Goal: Answer question/provide support: Share knowledge or assist other users

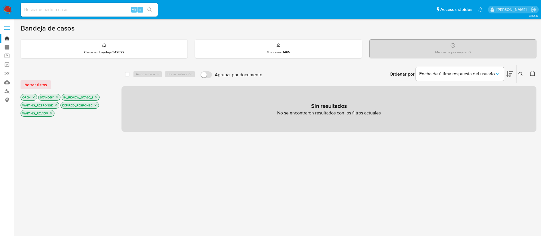
click at [37, 151] on div at bounding box center [67, 215] width 92 height 194
click at [521, 72] on icon at bounding box center [520, 74] width 4 height 4
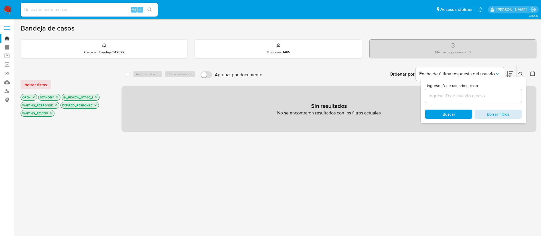
click at [484, 112] on span "Borrar filtros" at bounding box center [497, 114] width 39 height 8
click at [189, 31] on div "Bandeja de casos" at bounding box center [279, 28] width 516 height 9
click at [457, 114] on span "Buscar" at bounding box center [448, 114] width 39 height 8
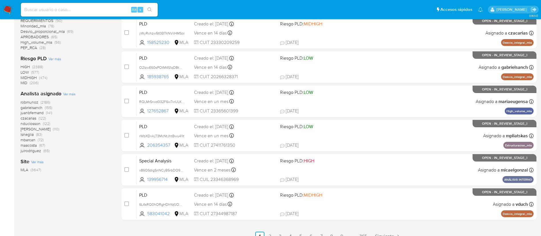
scroll to position [205, 0]
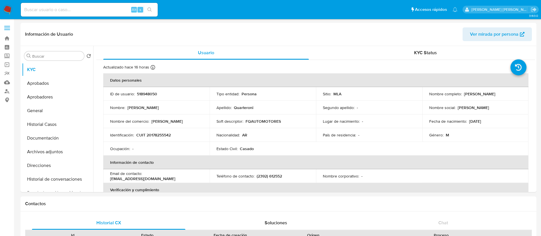
select select "10"
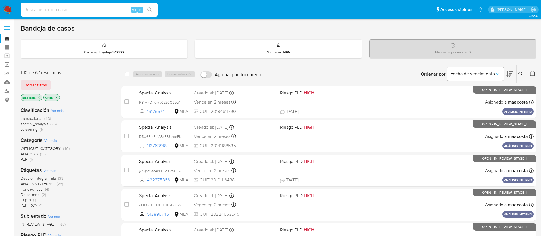
paste input "77BkZWUuhxLFzUKkOxDu9D09"
click at [105, 9] on input at bounding box center [89, 9] width 137 height 7
type input "77BkZWUuhxLFzUKkOxDu9D09"
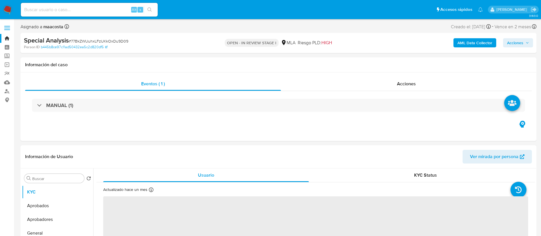
select select "10"
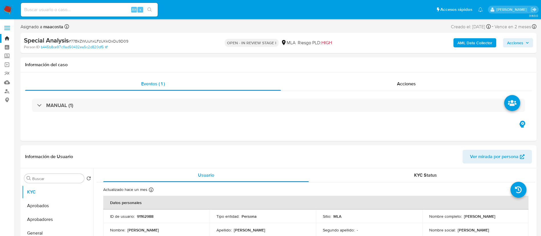
click at [469, 44] on b "AML Data Collector" at bounding box center [474, 42] width 35 height 9
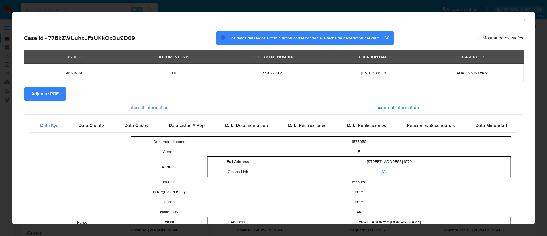
click at [395, 109] on span "External information" at bounding box center [398, 107] width 41 height 7
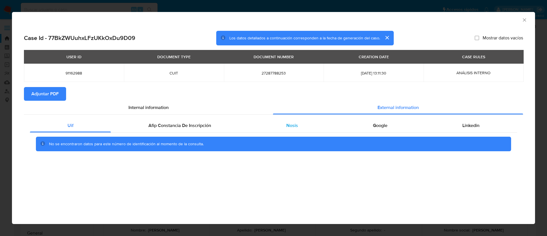
click at [292, 128] on span "Nosis" at bounding box center [292, 125] width 12 height 7
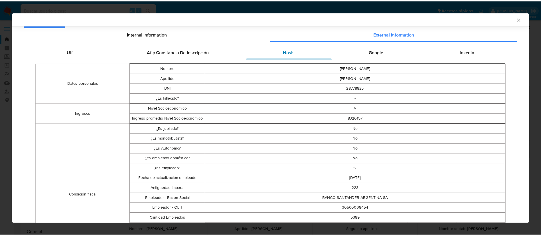
scroll to position [73, 0]
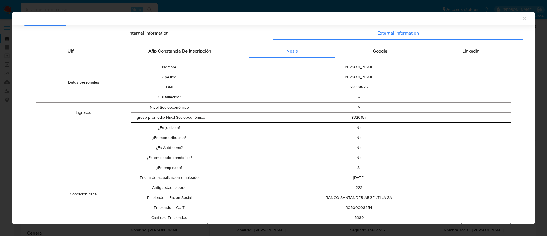
click at [341, 208] on td "30500008454" at bounding box center [359, 207] width 304 height 10
click at [348, 207] on td "30500008454" at bounding box center [359, 207] width 304 height 10
copy td "30500008454"
click at [0, 58] on div "AML Data Collector Case Id - 77BkZWUuhxLFzUKkOxDu9D09 Los datos detallados a co…" at bounding box center [273, 118] width 547 height 236
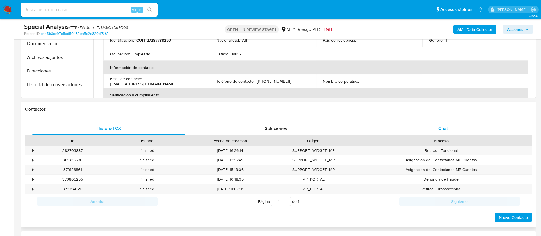
click at [447, 128] on span "Chat" at bounding box center [443, 128] width 10 height 7
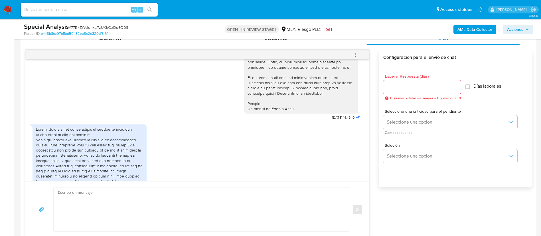
scroll to position [252, 0]
drag, startPoint x: 317, startPoint y: 130, endPoint x: 335, endPoint y: 128, distance: 18.0
copy span "17/09/2025"
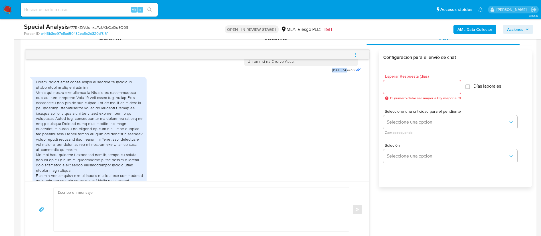
scroll to position [300, 0]
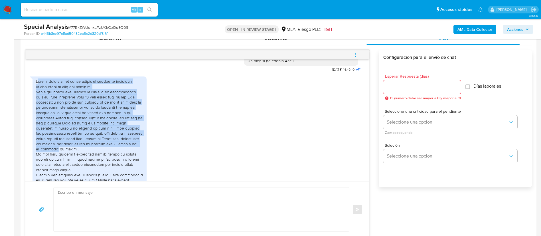
drag, startPoint x: 38, startPoint y: 93, endPoint x: 55, endPoint y: 157, distance: 66.2
click at [55, 157] on div at bounding box center [89, 151] width 107 height 145
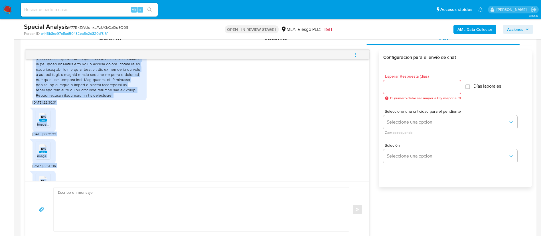
scroll to position [449, 0]
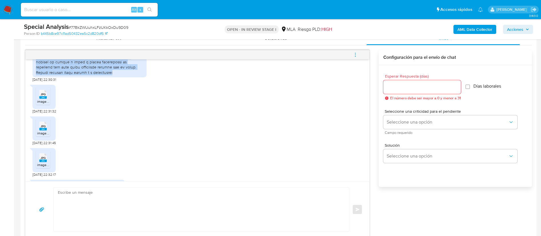
drag, startPoint x: 36, startPoint y: 91, endPoint x: 120, endPoint y: 82, distance: 84.0
click at [120, 75] on div at bounding box center [89, 2] width 107 height 145
copy div "Buenas tardes como están perdón la demora en responder recién llego a casa del …"
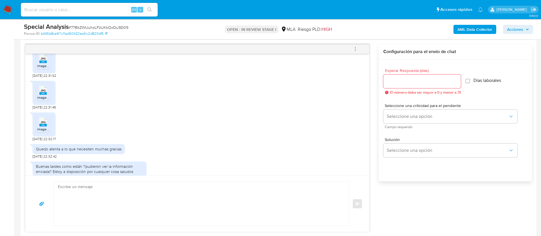
scroll to position [498, 0]
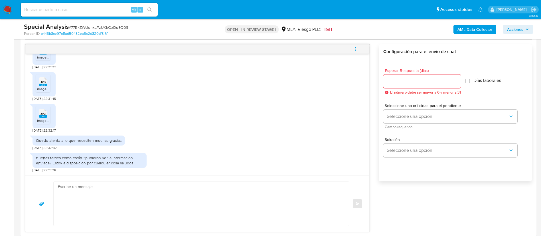
click at [104, 139] on div "Quedo atenta a lo que necesiten muchas gracias" at bounding box center [78, 140] width 85 height 5
copy div "Quedo atenta a lo que necesiten muchas gracias"
click at [56, 161] on div "Buenas tardes como están ?pudieron ver la información enviada? Estoy a disposic…" at bounding box center [89, 160] width 107 height 10
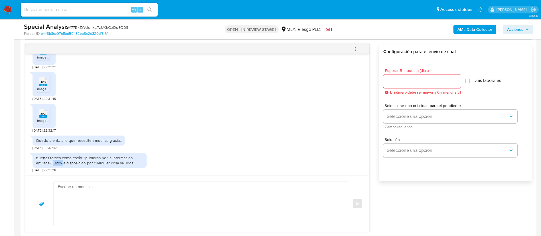
click at [56, 161] on div "Buenas tardes como están ?pudieron ver la información enviada? Estoy a disposic…" at bounding box center [89, 160] width 107 height 10
copy div "Buenas tardes como están ?pudieron ver la información enviada? Estoy a disposic…"
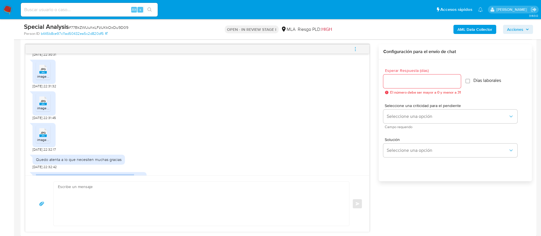
scroll to position [469, 0]
click at [42, 71] on span "JPG" at bounding box center [42, 69] width 5 height 4
click at [44, 110] on span "image.jpg" at bounding box center [44, 107] width 15 height 5
click at [42, 135] on span "JPG" at bounding box center [42, 133] width 5 height 4
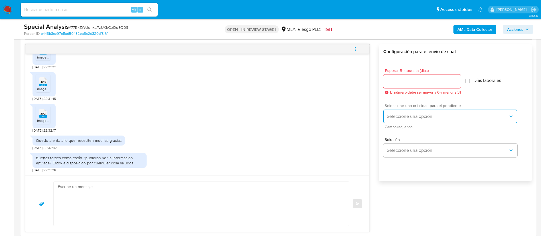
click at [405, 114] on span "Seleccione una opción" at bounding box center [446, 116] width 121 height 6
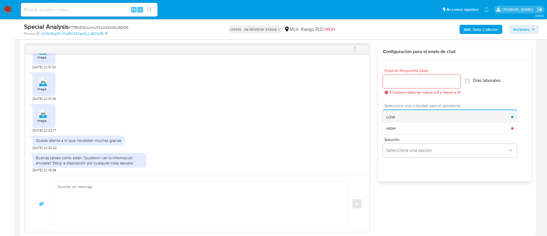
click at [399, 116] on div "LOW" at bounding box center [448, 116] width 125 height 11
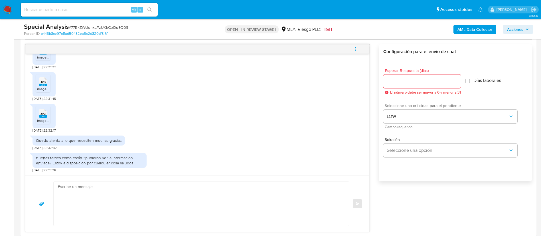
click at [397, 86] on div at bounding box center [422, 81] width 78 height 14
click at [396, 82] on input "Esperar Respuesta (días)" at bounding box center [422, 81] width 78 height 7
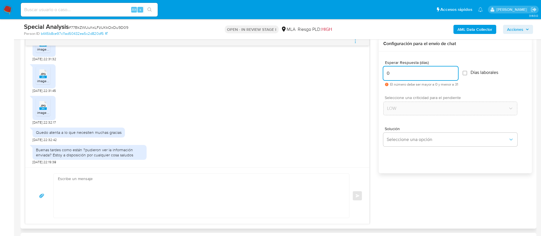
scroll to position [301, 0]
type input "0"
click at [283, 197] on textarea at bounding box center [200, 195] width 284 height 44
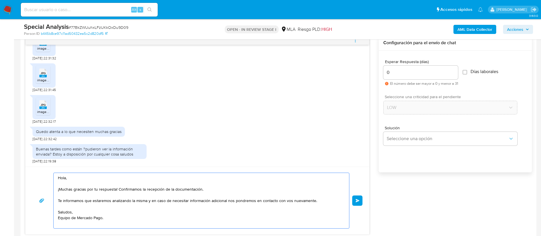
type textarea "Hola, ¡Muchas gracias por tu respuesta! Confirmamos la recepción de la document…"
click at [355, 197] on button "Enviar" at bounding box center [357, 200] width 10 height 10
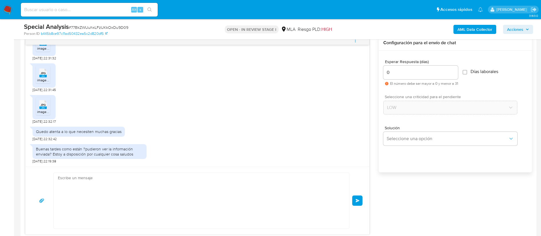
scroll to position [572, 0]
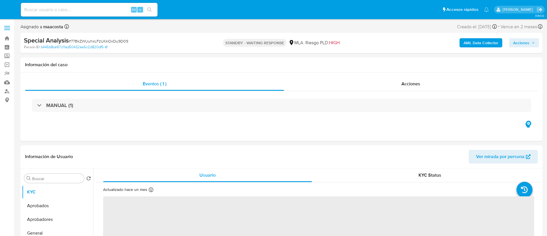
select select "10"
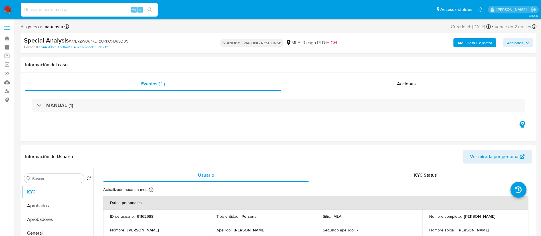
paste input "aXJTDOzQmeypSGEFzXO0URoQ"
click at [120, 9] on input at bounding box center [89, 9] width 137 height 7
type input "aXJTDOzQmeypSGEFzXO0URoQ"
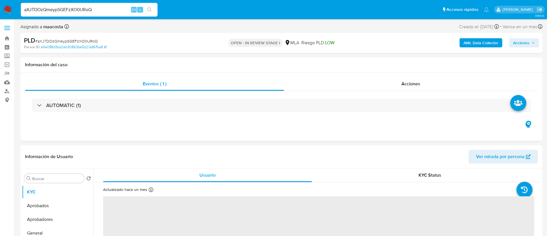
select select "10"
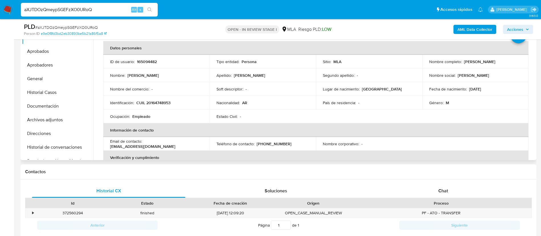
scroll to position [138, 0]
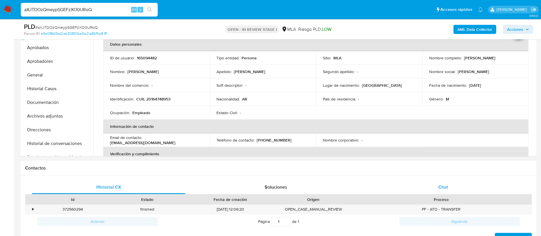
click at [447, 184] on span "Chat" at bounding box center [443, 187] width 10 height 7
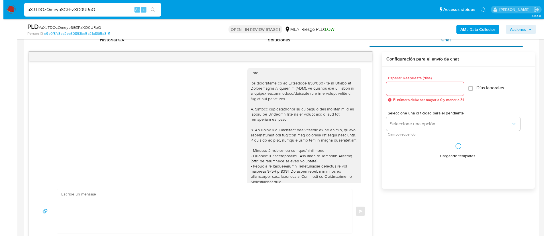
scroll to position [249, 0]
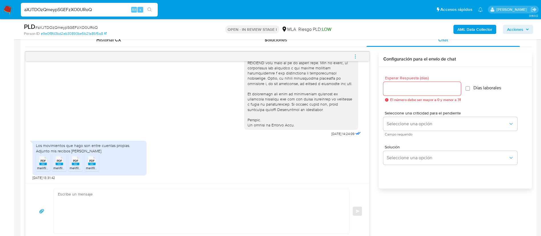
click at [70, 148] on div "Los movimientos que hago son entre cuentas propias. Adjunto mis recibos de suel…" at bounding box center [89, 148] width 107 height 10
copy div "Los movimientos que hago son entre cuentas propias. Adjunto mis recibos de suel…"
click at [471, 27] on b "AML Data Collector" at bounding box center [474, 29] width 35 height 9
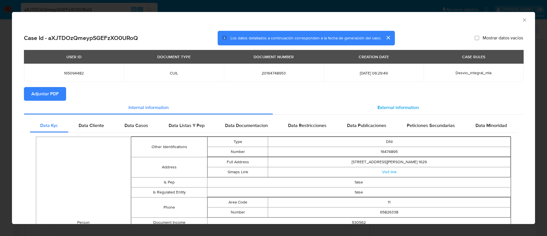
click at [380, 104] on span "External information" at bounding box center [398, 107] width 41 height 7
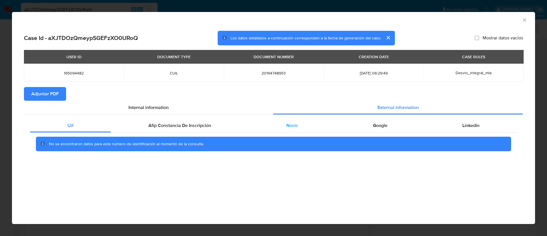
click at [292, 124] on span "Nosis" at bounding box center [292, 125] width 12 height 7
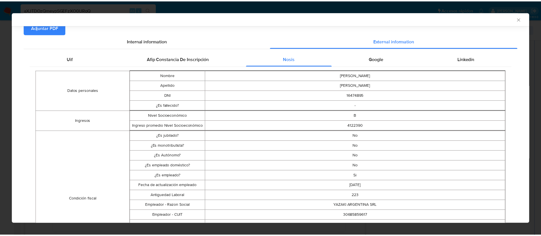
scroll to position [66, 0]
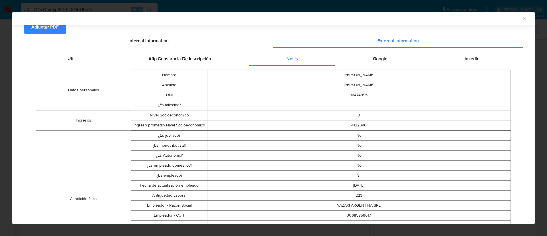
click at [350, 214] on td "30685859617" at bounding box center [359, 215] width 304 height 10
copy td "30685859617"
click at [522, 21] on icon "Cerrar ventana" at bounding box center [525, 19] width 6 height 6
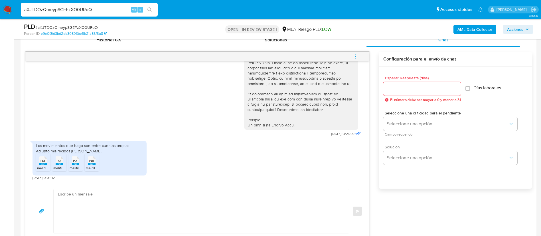
scroll to position [288, 0]
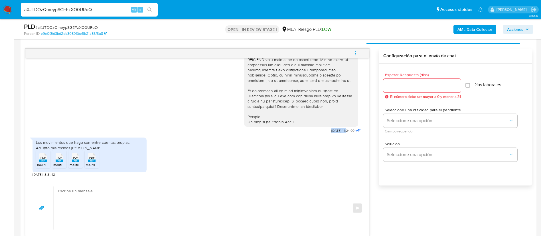
drag, startPoint x: 315, startPoint y: 129, endPoint x: 334, endPoint y: 131, distance: 19.5
copy span "17/09/2025"
click at [74, 142] on div "Los movimientos que hago son entre cuentas propias. Adjunto mis recibos de suel…" at bounding box center [89, 145] width 107 height 10
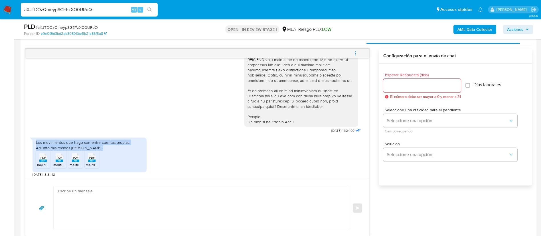
copy div "Los movimientos que hago son entre cuentas propias. Adjunto mis recibos de suel…"
click at [74, 142] on div "Los movimientos que hago son entre cuentas propias. Adjunto mis recibos de suel…" at bounding box center [89, 145] width 107 height 10
click at [47, 161] on div "PDF PDF" at bounding box center [43, 156] width 12 height 11
click at [59, 161] on rect at bounding box center [59, 160] width 7 height 3
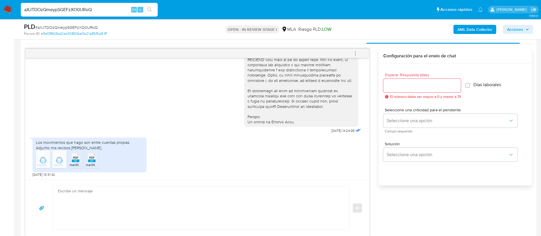
click at [75, 160] on rect at bounding box center [75, 160] width 7 height 3
click at [88, 160] on div "PDF PDF" at bounding box center [92, 156] width 12 height 11
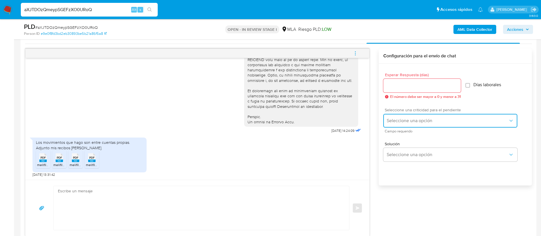
click at [418, 120] on span "Seleccione una opción" at bounding box center [446, 121] width 121 height 6
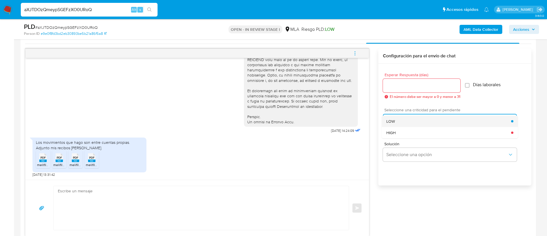
click at [394, 123] on span "LOW" at bounding box center [390, 121] width 9 height 5
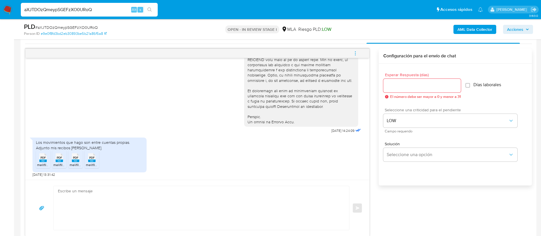
click at [389, 88] on input "Esperar Respuesta (días)" at bounding box center [422, 85] width 78 height 7
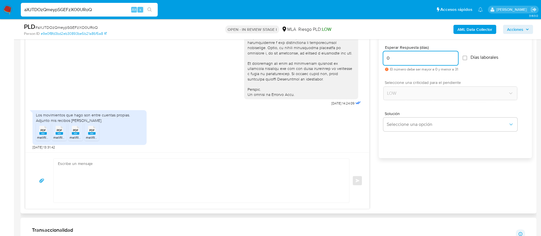
scroll to position [319, 0]
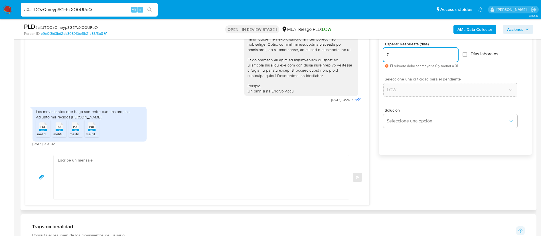
type input "0"
click at [277, 168] on textarea at bounding box center [200, 177] width 284 height 44
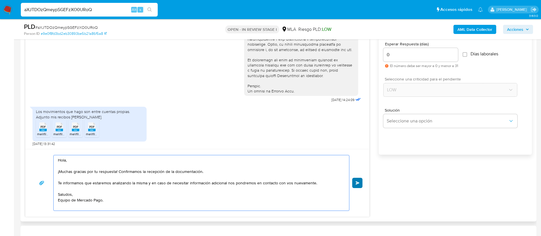
type textarea "Hola, ¡Muchas gracias por tu respuesta! Confirmamos la recepción de la document…"
click at [357, 181] on span "Enviar" at bounding box center [357, 182] width 4 height 3
click at [361, 182] on button "Enviar" at bounding box center [357, 183] width 10 height 10
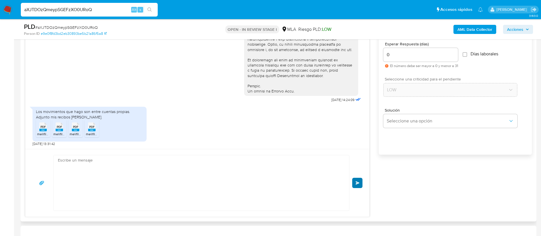
scroll to position [322, 0]
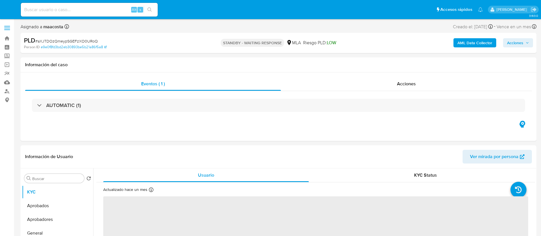
select select "10"
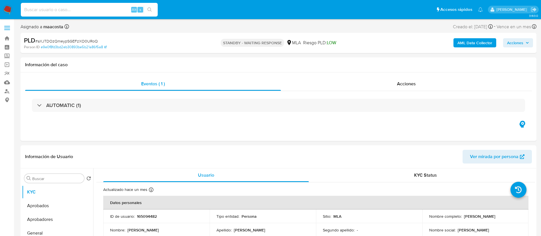
paste input "LquBgMndSurAfIlYc9we23V5"
click at [113, 13] on input "LquBgMndSurAfIlYc9we23V5" at bounding box center [89, 9] width 137 height 7
type input "LquBgMndSurAfIlYc9we23V5"
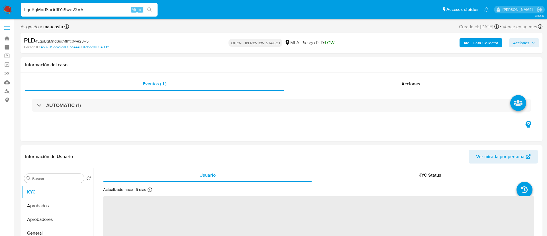
select select "10"
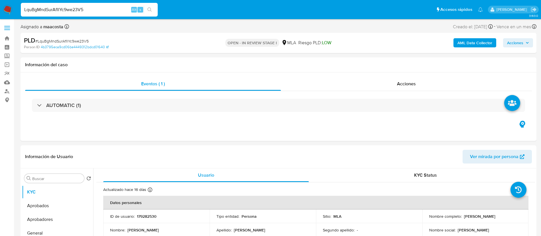
click at [465, 42] on b "AML Data Collector" at bounding box center [474, 42] width 35 height 9
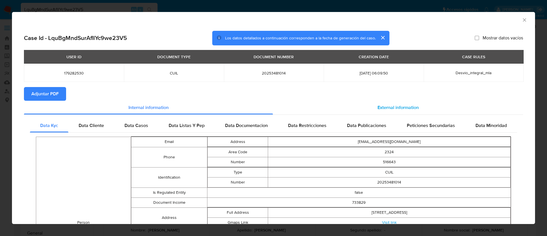
click at [394, 104] on span "External information" at bounding box center [398, 107] width 41 height 7
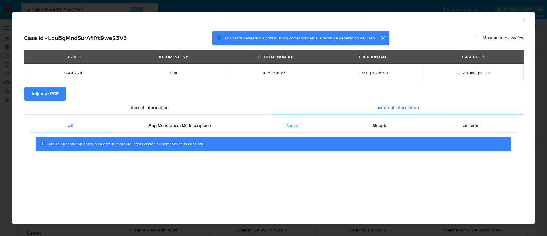
click at [297, 128] on span "Nosis" at bounding box center [292, 125] width 12 height 7
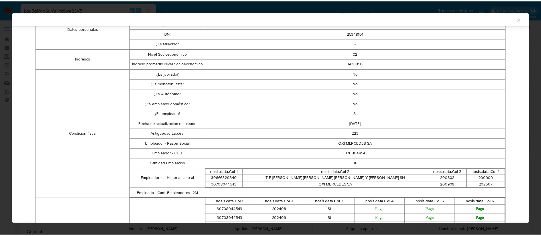
scroll to position [130, 0]
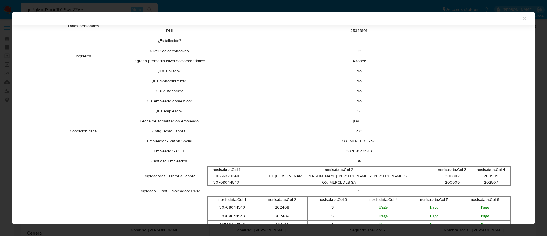
click at [354, 150] on td "30708044543" at bounding box center [359, 151] width 304 height 10
copy td "30708044543"
click at [523, 18] on icon "Cerrar ventana" at bounding box center [524, 18] width 3 height 3
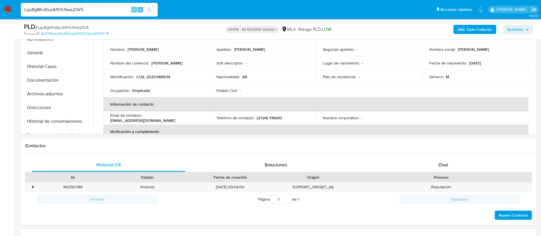
scroll to position [186, 0]
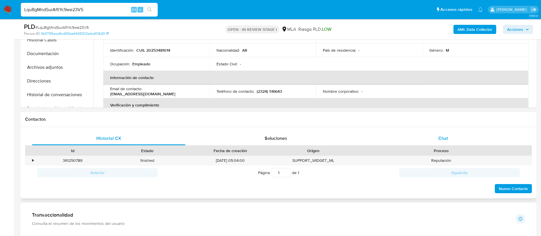
click at [435, 136] on div "Chat" at bounding box center [442, 138] width 153 height 14
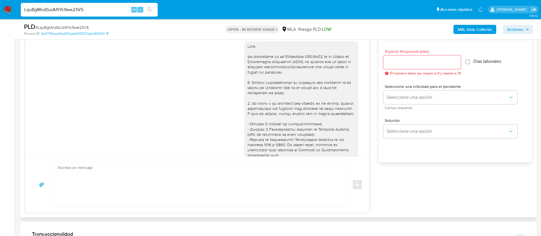
scroll to position [238, 0]
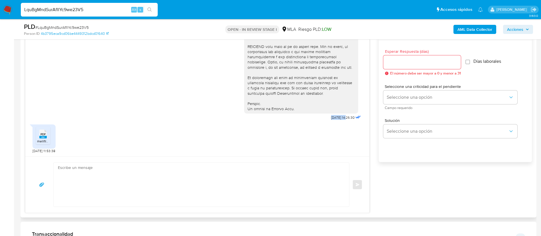
drag, startPoint x: 316, startPoint y: 118, endPoint x: 334, endPoint y: 118, distance: 18.0
copy span "17/09/2025"
click at [46, 137] on rect at bounding box center [42, 137] width 7 height 3
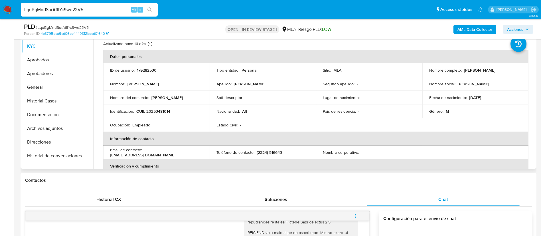
scroll to position [125, 0]
paste input "cKD2sNxSYWZcil6dbKKg72xY"
click at [88, 8] on input "LquBgMndSurAfIlYc9we23V5" at bounding box center [89, 9] width 137 height 7
type input "cKD2sNxSYWZcil6dbKKg72xY"
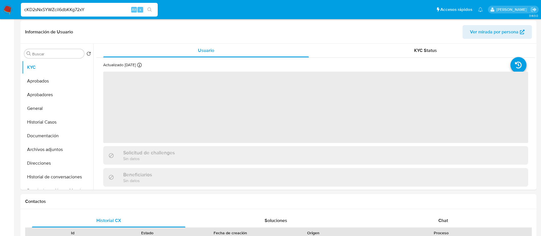
select select "10"
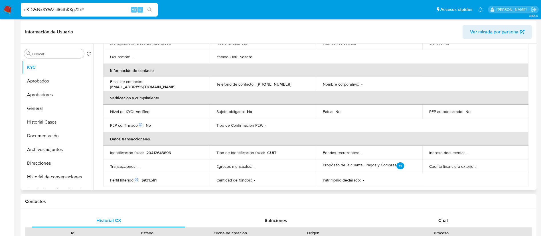
scroll to position [104, 0]
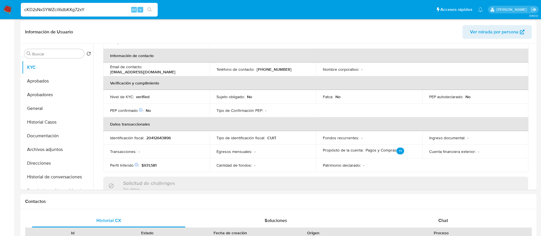
click at [445, 223] on div "Chat" at bounding box center [442, 220] width 153 height 14
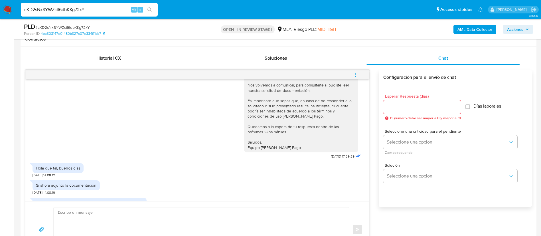
scroll to position [151, 0]
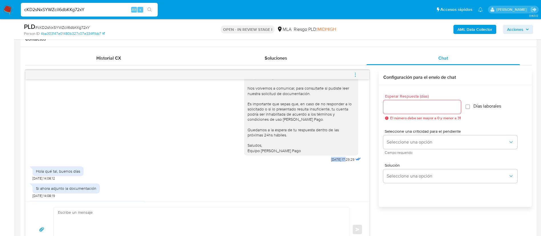
drag, startPoint x: 317, startPoint y: 164, endPoint x: 334, endPoint y: 164, distance: 16.8
click at [334, 163] on div "Buenas tardes, Nos volvemos a comunicar, para consultarte si pudiste leer nuest…" at bounding box center [303, 116] width 118 height 94
copy span "08/10/2025"
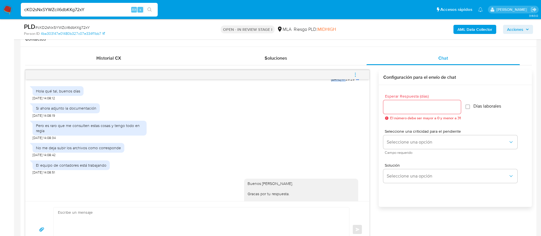
scroll to position [231, 0]
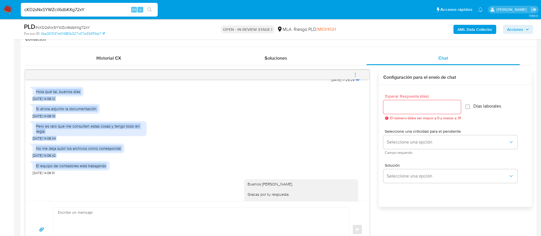
drag, startPoint x: 35, startPoint y: 96, endPoint x: 107, endPoint y: 170, distance: 103.6
click at [107, 170] on div "NO ME DEJA SUBIR EL EXCEL QUE SE ENCUENTRAN LAS FINANZAS ORDENADAS PDF PDF Mis …" at bounding box center [197, 140] width 344 height 122
copy div "Hola qué tal, buenos días 10/10/2025 14:08:12 Si ahora adjunto la documentación…"
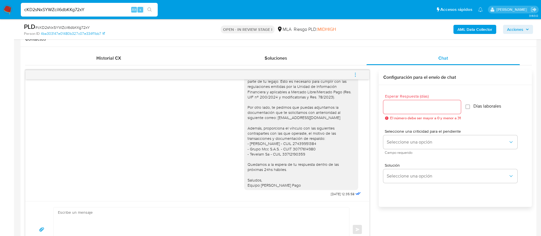
drag, startPoint x: 316, startPoint y: 192, endPoint x: 335, endPoint y: 192, distance: 19.4
click at [335, 192] on div "Buenos días, Leandro. Gracas por tu respuesta. Queremos asegurarte que la infor…" at bounding box center [303, 119] width 118 height 156
copy div "13/10/2025"
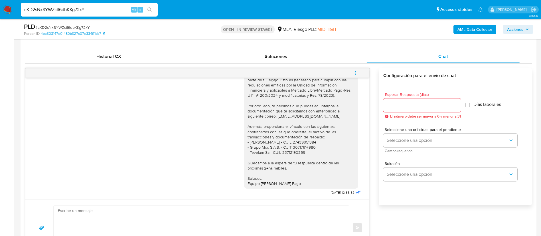
scroll to position [268, 0]
paste input "Y3wJ5Yq8WMjdb3nrnhMvWgNk"
click at [58, 7] on input "cKD2sNxSYWZcil6dbKKg72xY" at bounding box center [89, 9] width 137 height 7
type input "Y3wJ5Yq8WMjdb3nrnhMvWgNk"
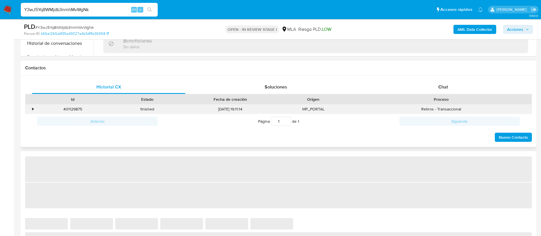
select select "10"
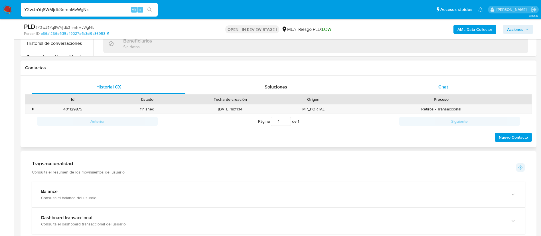
scroll to position [244, 0]
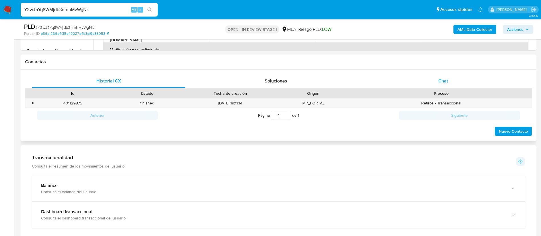
click at [446, 83] on span "Chat" at bounding box center [443, 81] width 10 height 7
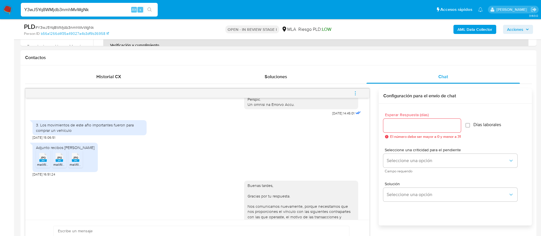
scroll to position [293, 0]
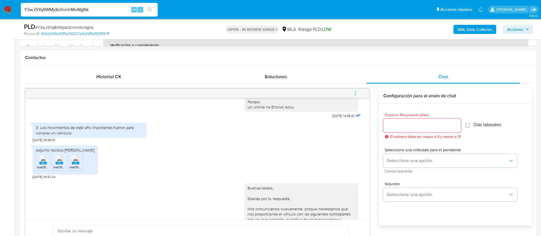
click at [56, 135] on div "3. Los movimientos de este año importantes fueron para comprar un vehículo" at bounding box center [89, 130] width 107 height 10
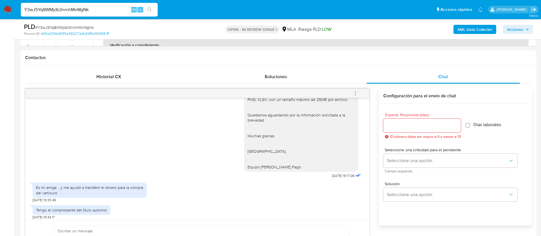
scroll to position [514, 0]
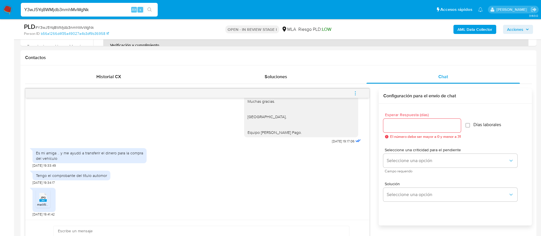
click at [99, 12] on input "Y3wJ5Yq8WMjdb3nrnhMvWgNk" at bounding box center [89, 9] width 137 height 7
paste input "cKD2sNxSYWZcil6dbKKg72xY"
type input "cKD2sNxSYWZcil6dbKKg72xY"
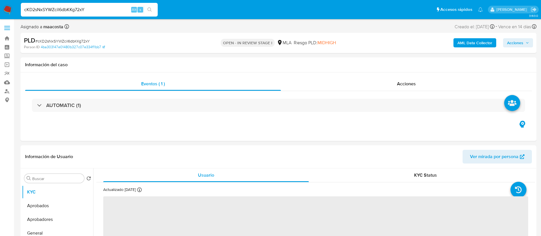
select select "10"
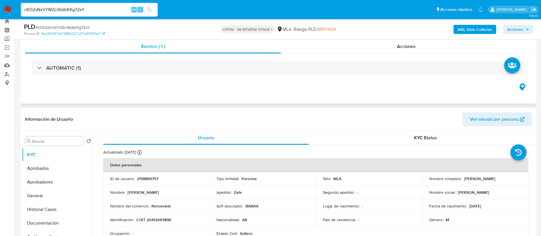
scroll to position [18, 0]
click at [492, 178] on p "Leandro Oscar Zafe" at bounding box center [479, 177] width 31 height 5
click at [121, 89] on div "Eventos ( 1 ) Acciones AUTOMATIC (1)" at bounding box center [279, 68] width 516 height 68
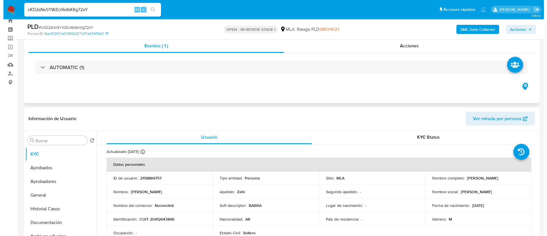
scroll to position [91, 0]
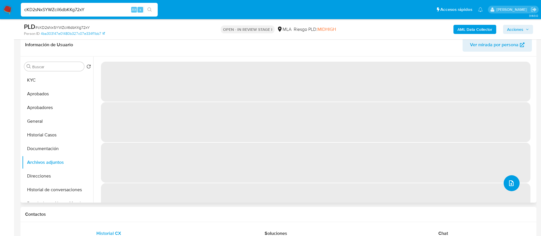
click at [509, 185] on icon "upload-file" at bounding box center [511, 183] width 5 height 6
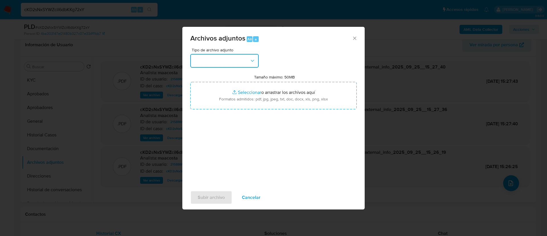
click at [220, 58] on button "button" at bounding box center [224, 61] width 68 height 14
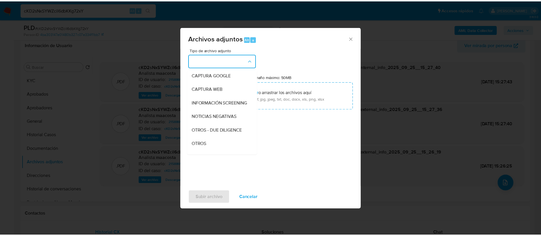
scroll to position [43, 0]
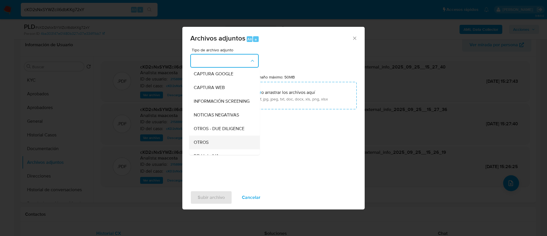
click at [208, 145] on span "OTROS" at bounding box center [201, 142] width 15 height 6
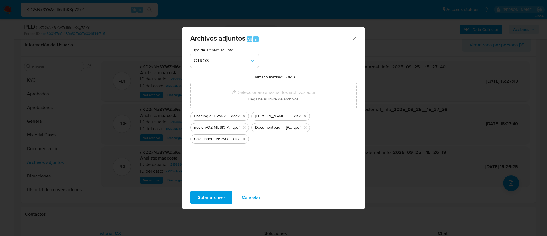
click at [210, 199] on span "Subir archivo" at bounding box center [211, 197] width 27 height 13
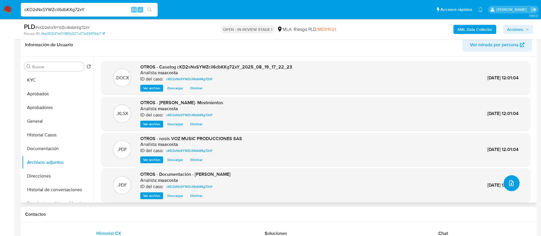
scroll to position [5, 0]
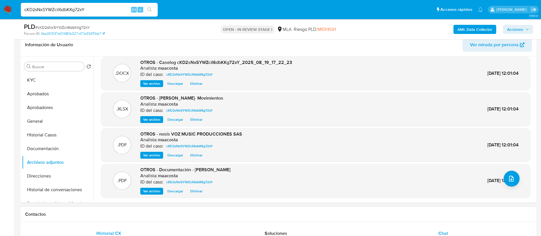
click at [440, 235] on span "Chat" at bounding box center [443, 233] width 10 height 7
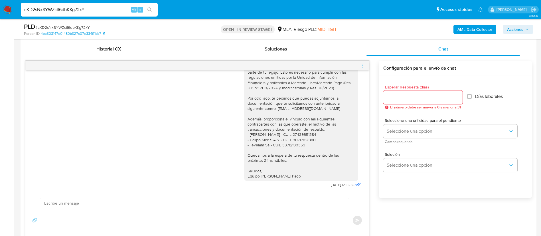
scroll to position [279, 0]
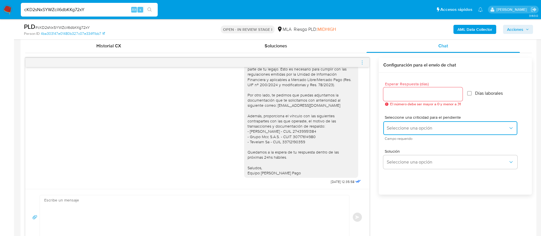
click at [396, 122] on button "Seleccione una opción" at bounding box center [450, 128] width 134 height 14
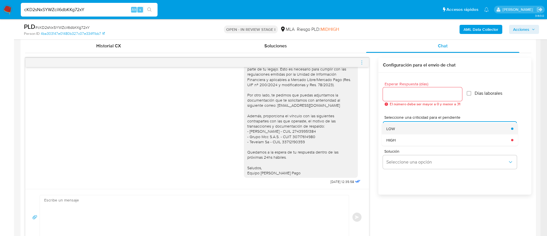
click at [391, 130] on span "LOW" at bounding box center [390, 128] width 9 height 5
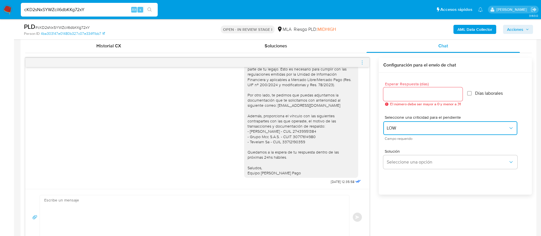
scroll to position [341, 0]
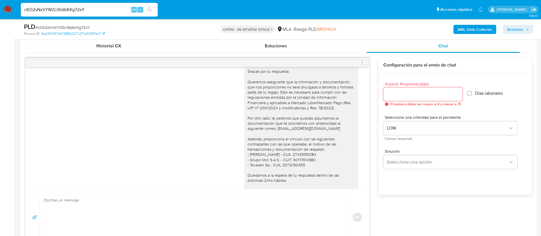
click at [361, 63] on icon "menu-action" at bounding box center [361, 62] width 5 height 5
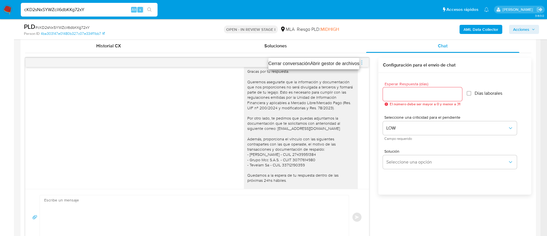
click at [280, 59] on ul "Cerrar conversación Abrir gestor de archivos" at bounding box center [313, 63] width 91 height 11
click at [276, 66] on li "Cerrar conversación" at bounding box center [289, 63] width 42 height 7
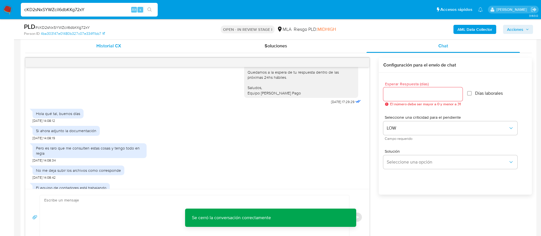
scroll to position [196, 0]
click at [119, 46] on span "Historial CX" at bounding box center [108, 45] width 25 height 7
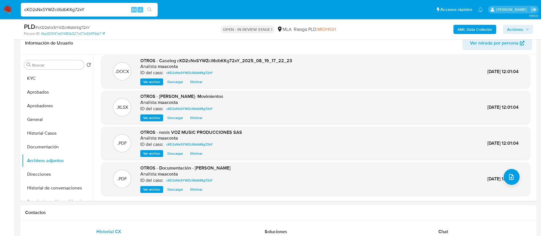
scroll to position [92, 0]
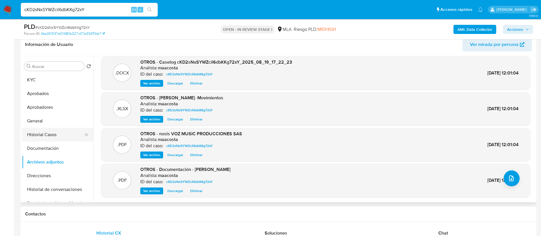
click at [44, 138] on button "Historial Casos" at bounding box center [55, 135] width 67 height 14
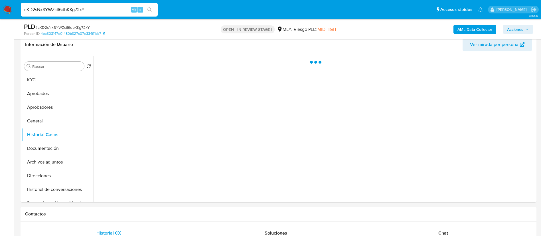
click at [519, 33] on span "Acciones" at bounding box center [515, 29] width 16 height 9
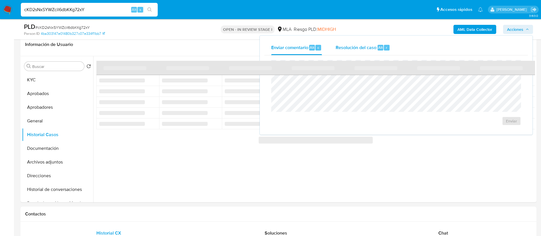
click at [373, 46] on span "Resolución del caso" at bounding box center [355, 47] width 41 height 7
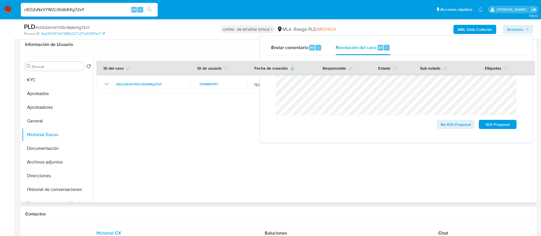
drag, startPoint x: 453, startPoint y: 126, endPoint x: 431, endPoint y: 163, distance: 43.0
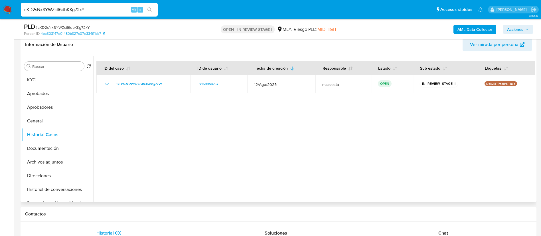
click at [431, 163] on div at bounding box center [313, 129] width 441 height 146
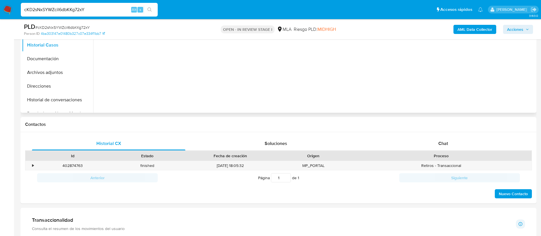
scroll to position [210, 0]
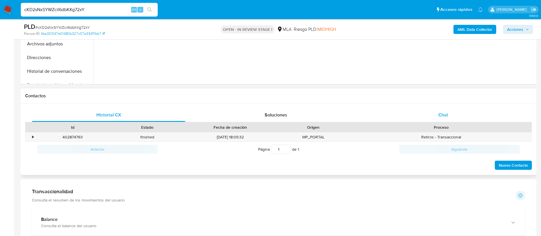
click at [440, 118] on span "Chat" at bounding box center [443, 114] width 10 height 7
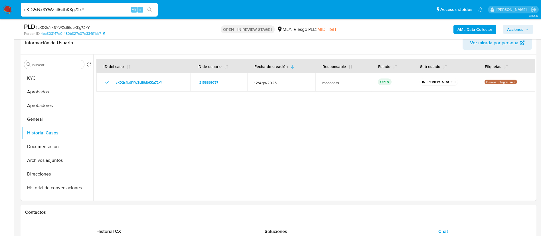
scroll to position [56, 0]
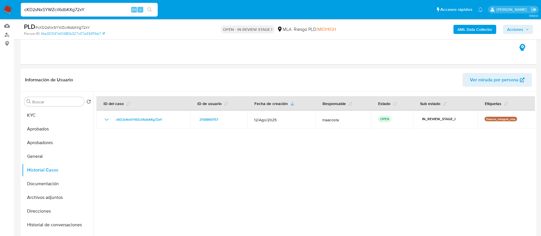
click at [522, 23] on div "AML Data Collector Acciones" at bounding box center [448, 29] width 168 height 13
click at [518, 26] on span "Acciones" at bounding box center [515, 29] width 16 height 9
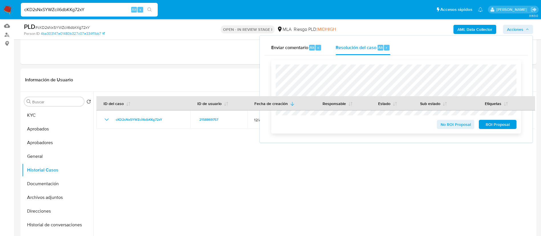
click at [444, 127] on span "No ROI Proposal" at bounding box center [456, 124] width 30 height 8
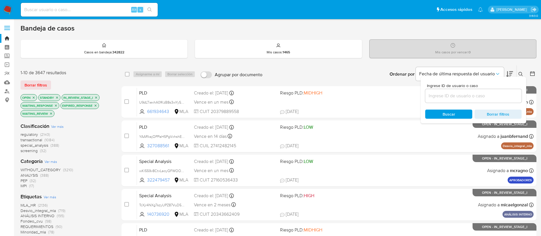
click at [501, 98] on input at bounding box center [473, 95] width 96 height 7
paste input "cKD2sNxSYWZcil6dbKKg72xY"
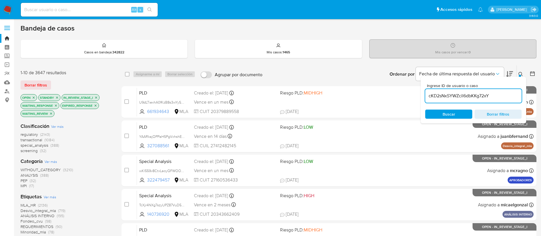
type input "cKD2sNxSYWZcil6dbKKg72xY"
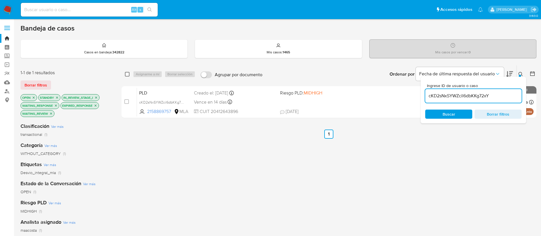
click at [125, 76] on input "checkbox" at bounding box center [127, 74] width 5 height 5
checkbox input "true"
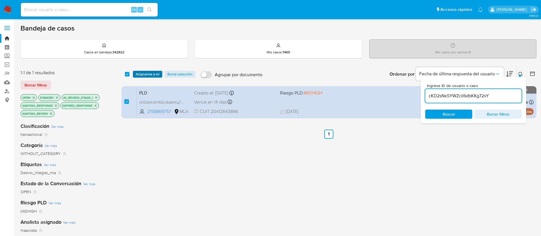
click at [143, 74] on span "Asignarme a mí" at bounding box center [148, 74] width 24 height 6
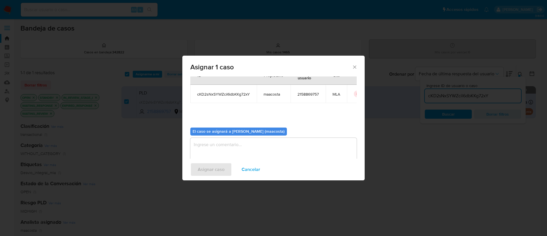
scroll to position [30, 0]
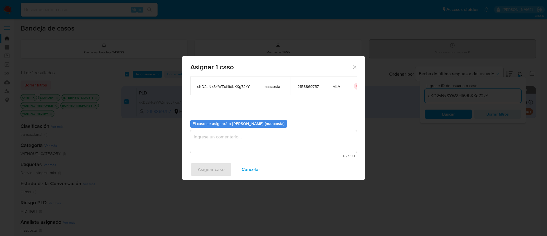
click at [208, 145] on textarea "assign-modal" at bounding box center [273, 141] width 166 height 23
click at [202, 171] on span "Asignar caso" at bounding box center [211, 169] width 27 height 13
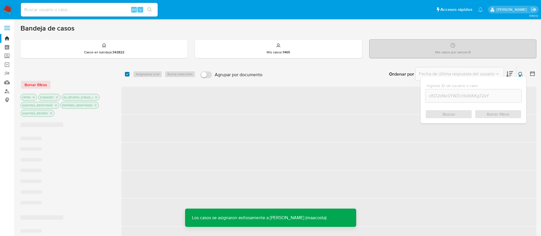
click at [127, 74] on input "checkbox" at bounding box center [127, 74] width 5 height 5
checkbox input "true"
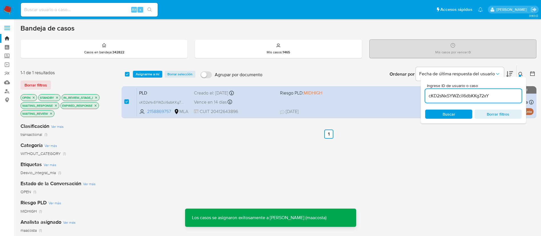
click at [139, 74] on span "Asignarme a mí" at bounding box center [148, 74] width 24 height 6
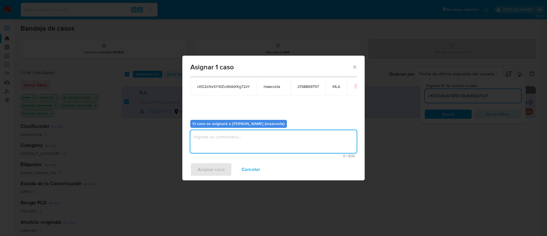
click at [214, 146] on textarea "assign-modal" at bounding box center [273, 141] width 166 height 23
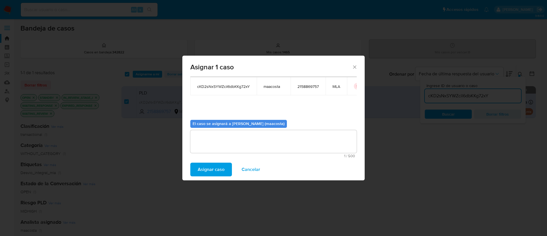
click at [247, 172] on span "Cancelar" at bounding box center [251, 169] width 19 height 13
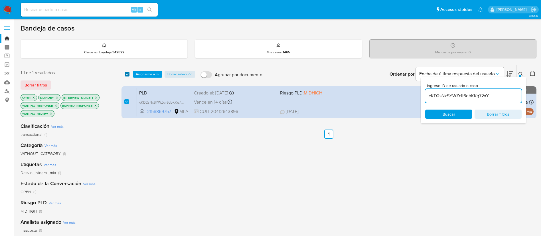
click at [128, 75] on input "checkbox" at bounding box center [127, 74] width 5 height 5
checkbox input "false"
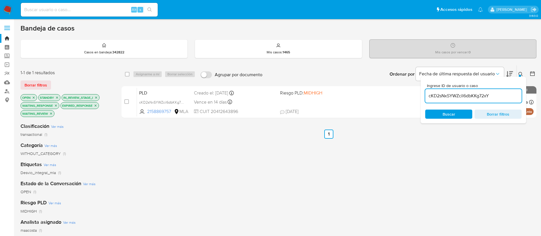
click at [492, 97] on input "cKD2sNxSYWZcil6dbKKg72xY" at bounding box center [473, 95] width 96 height 7
type input "Y3wJ5Yq8WMjdb3nrnhMvWgNk"
click at [128, 75] on input "checkbox" at bounding box center [127, 74] width 5 height 5
checkbox input "true"
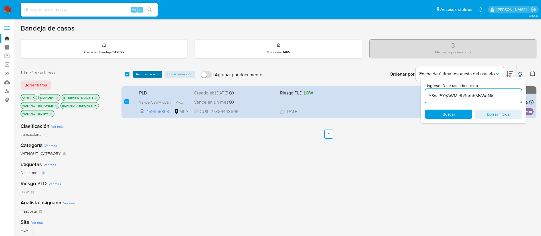
click at [140, 75] on span "Asignarme a mí" at bounding box center [148, 74] width 24 height 6
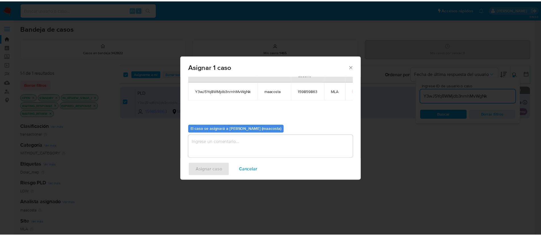
scroll to position [25, 0]
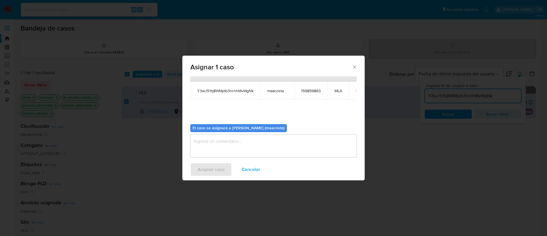
click at [235, 142] on textarea "assign-modal" at bounding box center [273, 145] width 166 height 23
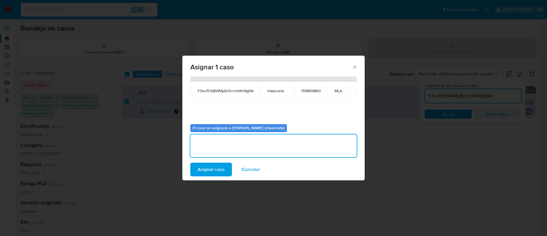
click at [208, 169] on span "Asignar caso" at bounding box center [211, 169] width 27 height 13
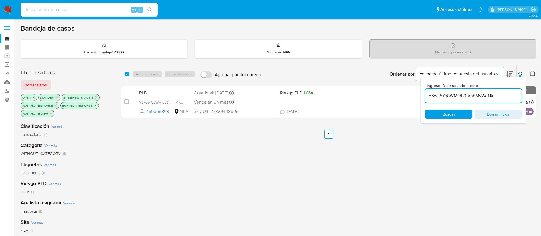
click at [448, 102] on div "Y3wJ5Yq8WMjdb3nrnhMvWgNk" at bounding box center [473, 96] width 96 height 14
click at [463, 100] on div "Y3wJ5Yq8WMjdb3nrnhMvWgNk" at bounding box center [473, 96] width 96 height 14
click at [475, 97] on input "Y3wJ5Yq8WMjdb3nrnhMvWgNk" at bounding box center [473, 95] width 96 height 7
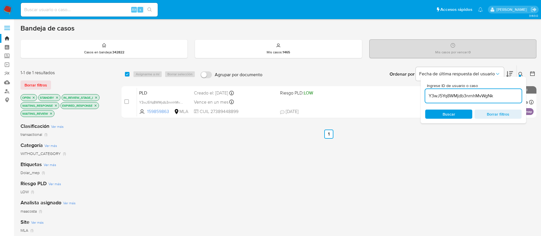
click at [475, 97] on input "Y3wJ5Yq8WMjdb3nrnhMvWgNk" at bounding box center [473, 95] width 96 height 7
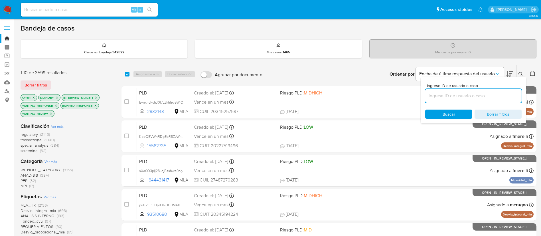
click at [518, 73] on icon at bounding box center [520, 74] width 4 height 4
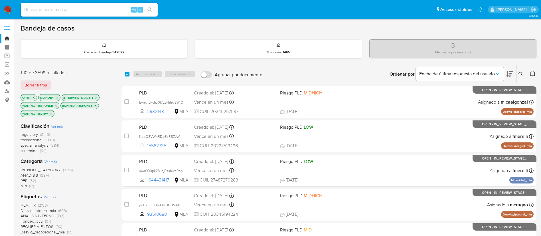
click at [522, 75] on icon at bounding box center [520, 74] width 5 height 5
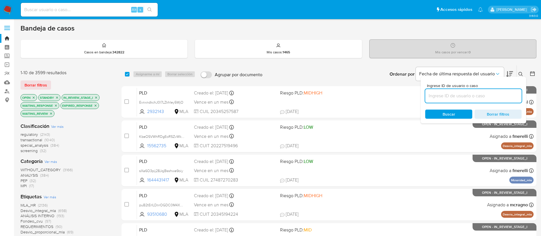
click at [475, 94] on input at bounding box center [473, 95] width 96 height 7
type input "LquBgMndSurAfIlYc9we23V5"
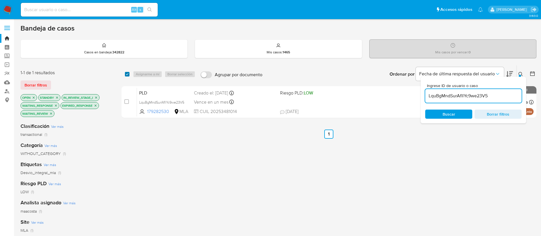
click at [127, 75] on input "checkbox" at bounding box center [127, 74] width 5 height 5
checkbox input "true"
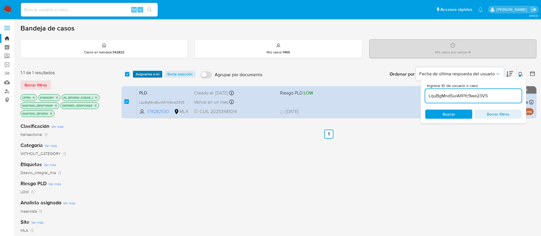
click at [141, 76] on span "Asignarme a mí" at bounding box center [148, 74] width 24 height 6
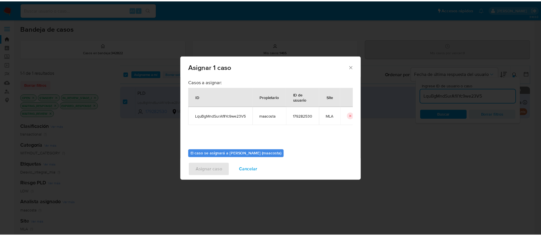
scroll to position [30, 0]
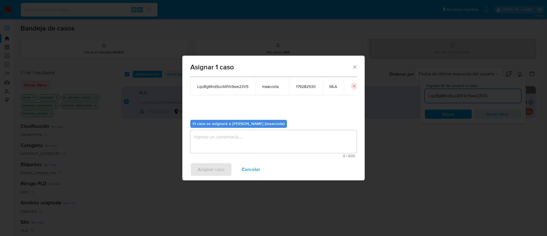
click at [231, 147] on textarea "assign-modal" at bounding box center [273, 141] width 166 height 23
click at [208, 171] on span "Asignar caso" at bounding box center [211, 169] width 27 height 13
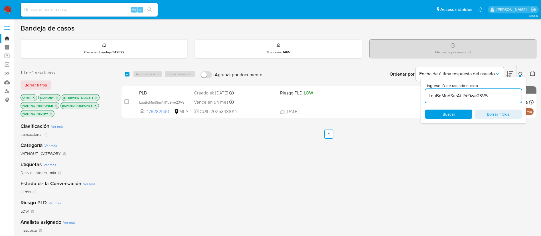
click at [461, 95] on input "LquBgMndSurAfIlYc9we23V5" at bounding box center [473, 95] width 96 height 7
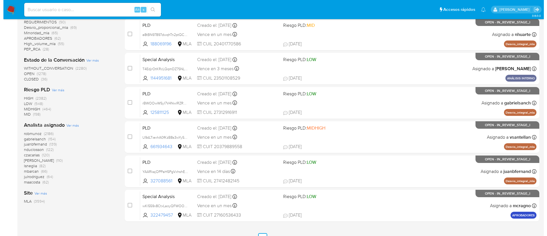
scroll to position [215, 0]
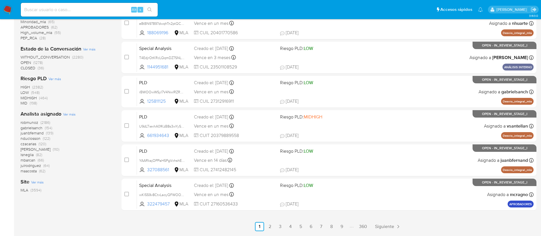
click at [72, 112] on span "Ver más" at bounding box center [69, 113] width 13 height 5
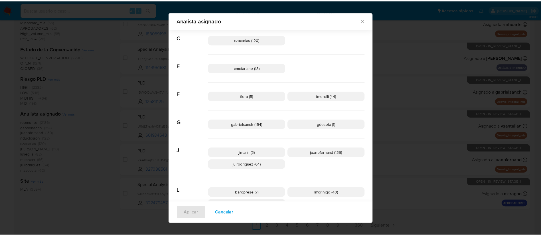
scroll to position [82, 0]
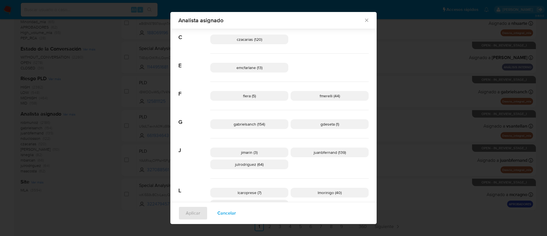
click at [102, 109] on div "Analista asignado Buscar 9 9b67c4c7-5718-49c3-93b1-153dcf44f7df (1) A afaruolo …" at bounding box center [273, 118] width 547 height 236
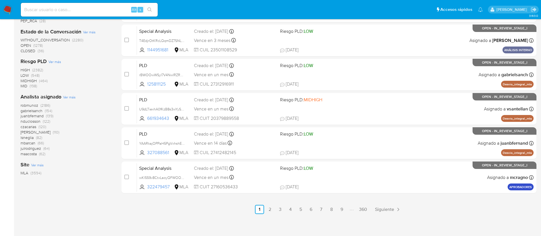
scroll to position [233, 0]
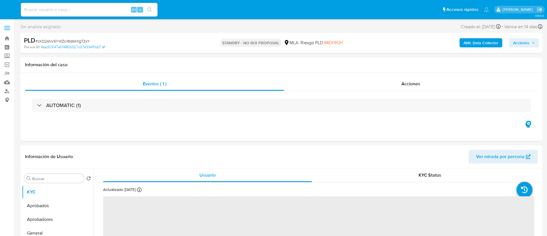
select select "10"
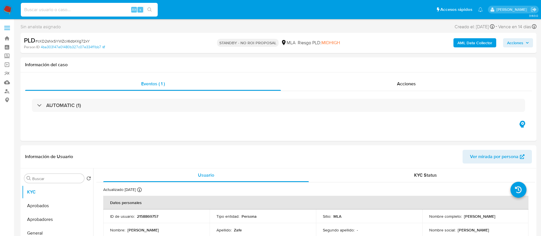
click at [63, 10] on input at bounding box center [89, 9] width 137 height 7
paste input "Y3wJ5Yq8WMjdb3nrnhMvWgNk"
type input "Y3wJ5Yq8WMjdb3nrnhMvWgNk"
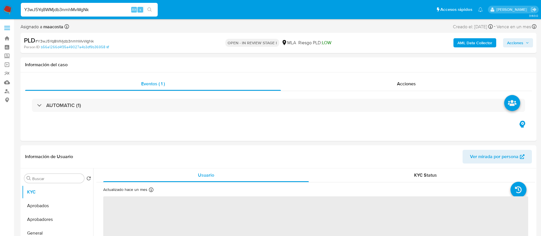
select select "10"
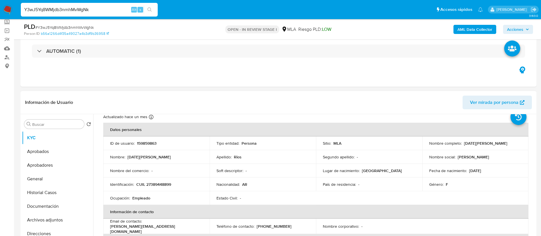
scroll to position [34, 0]
click at [127, 76] on div "Eventos ( 1 ) Acciones AUTOMATIC (1)" at bounding box center [279, 52] width 516 height 68
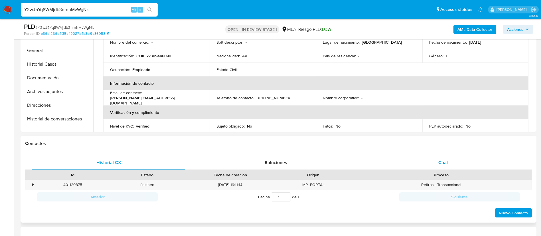
click at [453, 162] on div "Chat" at bounding box center [442, 163] width 153 height 14
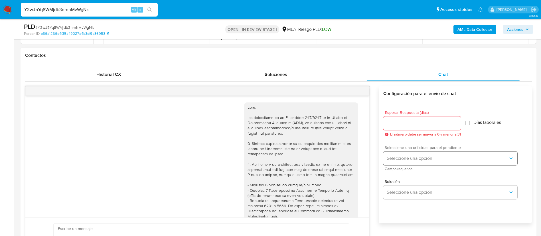
scroll to position [514, 0]
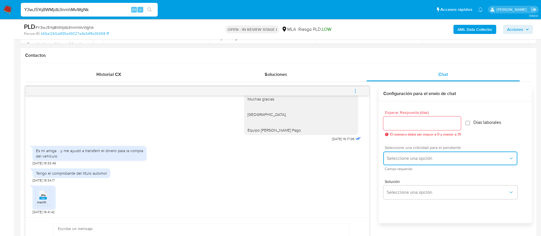
click at [402, 159] on span "Seleccione una opción" at bounding box center [446, 158] width 121 height 6
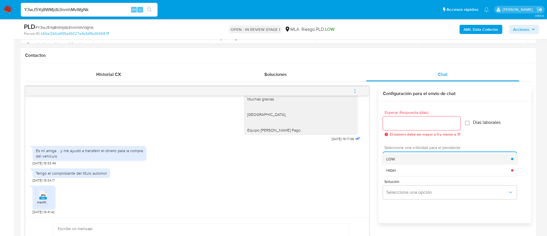
click at [393, 162] on div "LOW" at bounding box center [448, 158] width 125 height 11
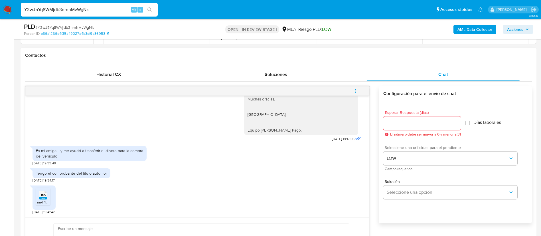
click at [388, 125] on input "Esperar Respuesta (días)" at bounding box center [422, 122] width 78 height 7
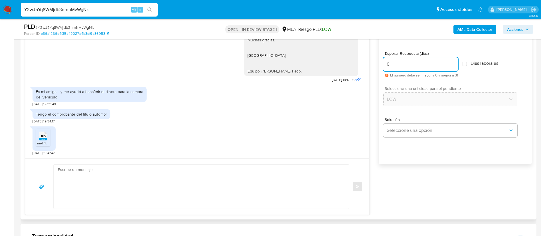
scroll to position [310, 0]
type input "0"
click at [322, 191] on textarea "a" at bounding box center [200, 186] width 284 height 44
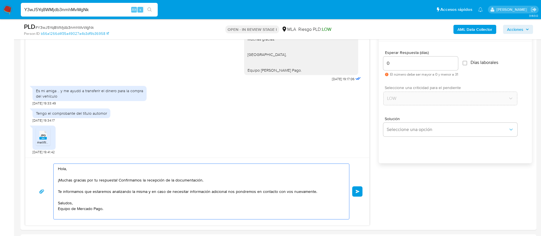
type textarea "Hola, ¡Muchas gracias por tu respuesta! Confirmamos la recepción de la document…"
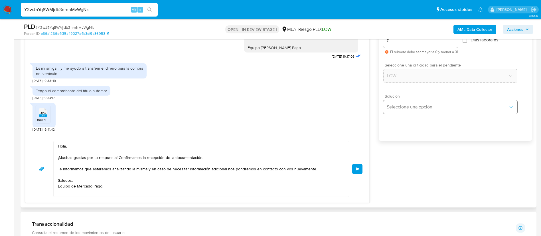
scroll to position [334, 0]
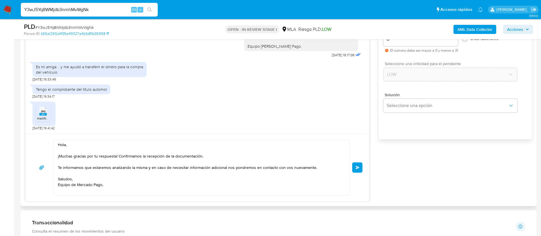
click at [357, 168] on span "Enviar" at bounding box center [357, 167] width 4 height 3
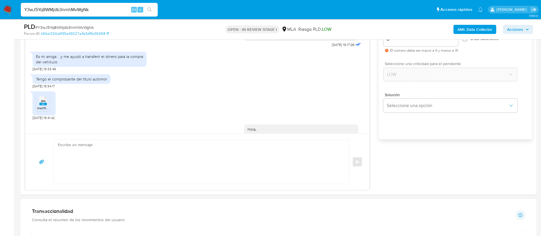
scroll to position [588, 0]
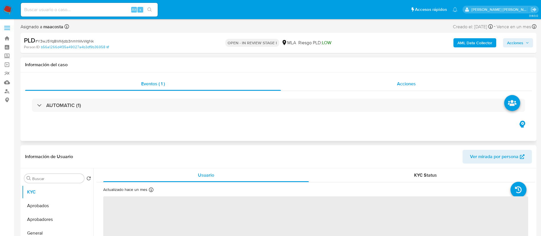
select select "10"
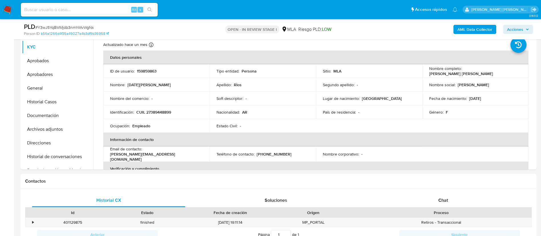
scroll to position [155, 0]
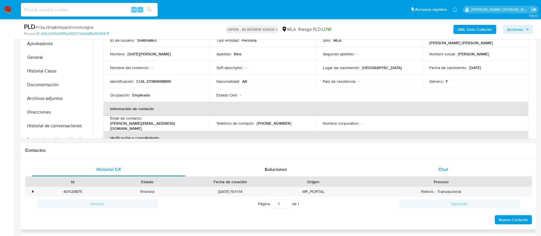
click at [441, 165] on div "Chat" at bounding box center [442, 169] width 153 height 14
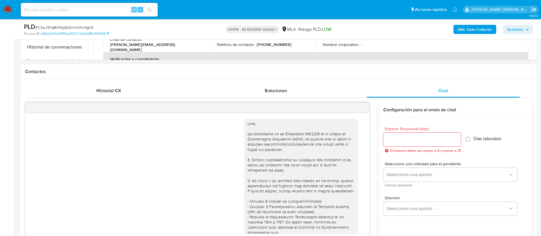
scroll to position [588, 0]
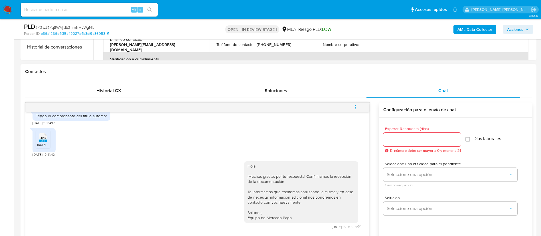
click at [356, 108] on icon "menu-action" at bounding box center [355, 107] width 5 height 5
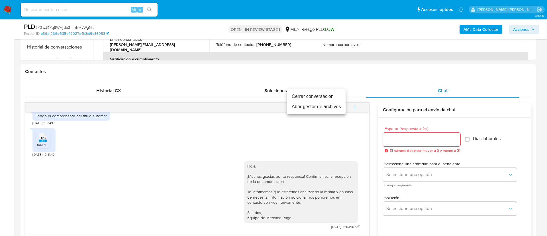
click at [311, 96] on li "Cerrar conversación" at bounding box center [316, 96] width 58 height 10
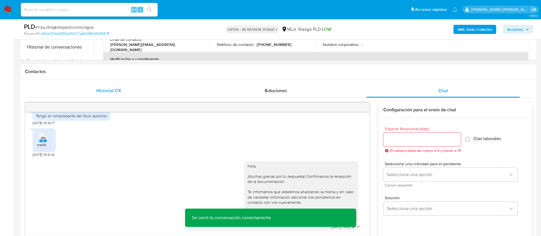
click at [117, 91] on span "Historial CX" at bounding box center [108, 90] width 25 height 7
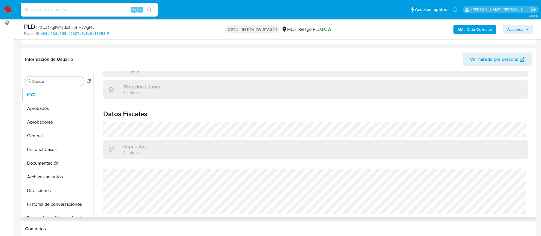
scroll to position [0, 0]
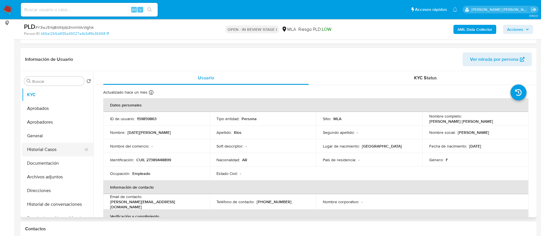
click at [40, 149] on button "Historial Casos" at bounding box center [55, 149] width 67 height 14
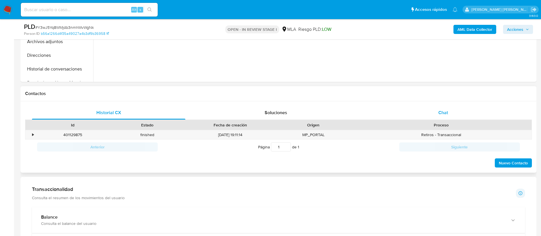
click at [443, 112] on span "Chat" at bounding box center [443, 112] width 10 height 7
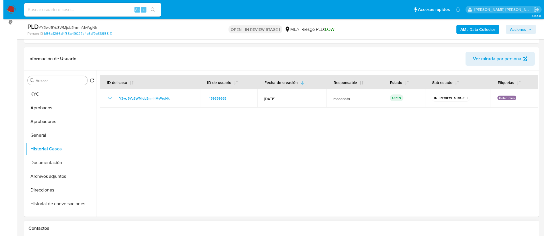
scroll to position [91, 0]
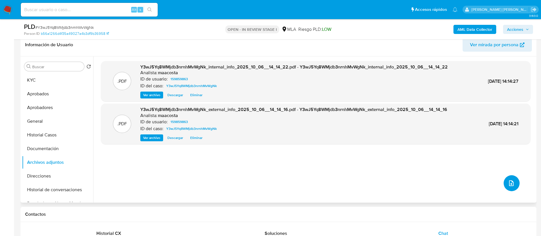
click at [512, 178] on button "upload-file" at bounding box center [511, 183] width 16 height 16
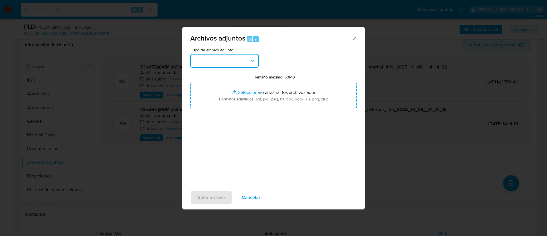
click at [229, 55] on button "button" at bounding box center [224, 61] width 68 height 14
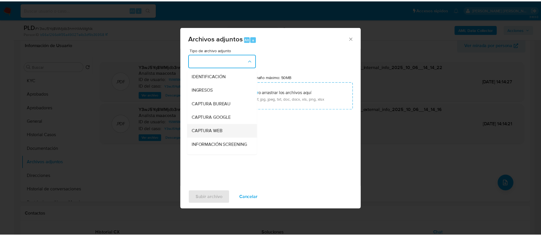
scroll to position [47, 0]
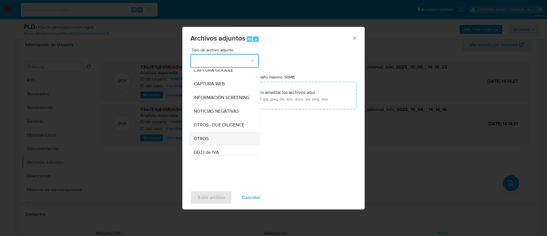
click at [197, 141] on span "OTROS" at bounding box center [201, 139] width 15 height 6
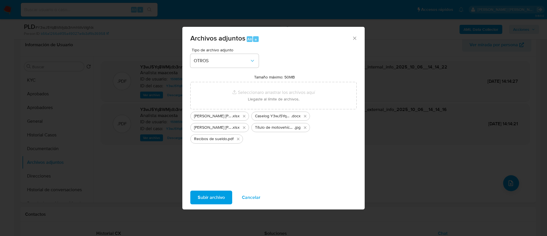
click at [209, 201] on span "Subir archivo" at bounding box center [211, 197] width 27 height 13
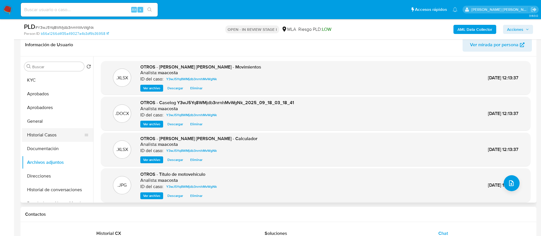
click at [41, 137] on button "Historial Casos" at bounding box center [55, 135] width 67 height 14
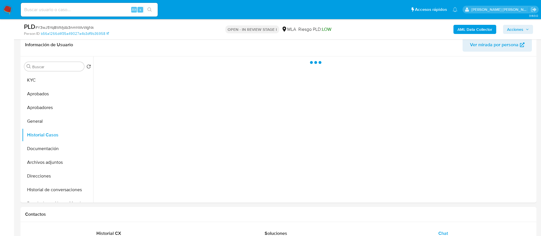
click at [528, 25] on button "Acciones" at bounding box center [518, 29] width 30 height 9
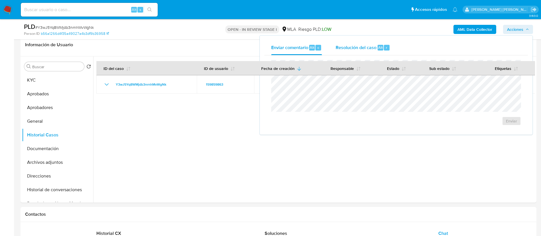
click at [374, 49] on span "Resolución del caso" at bounding box center [355, 47] width 41 height 7
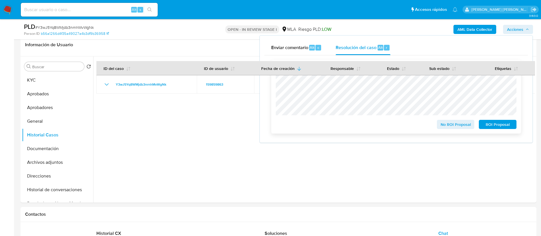
click at [443, 124] on span "No ROI Proposal" at bounding box center [456, 124] width 30 height 8
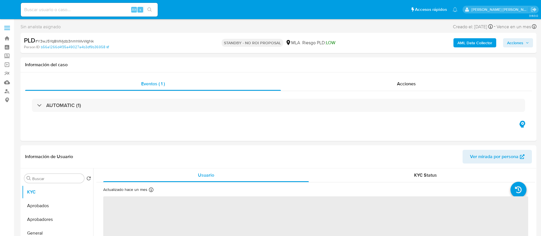
select select "10"
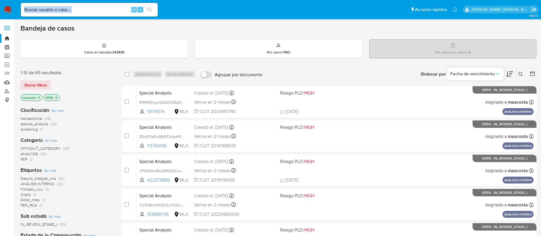
drag, startPoint x: 102, startPoint y: 13, endPoint x: 98, endPoint y: 10, distance: 5.7
click at [98, 10] on div "Alt s" at bounding box center [89, 10] width 137 height 14
click at [98, 10] on input at bounding box center [89, 9] width 137 height 7
paste input "77BkZWUuhxLFzUKkOxDu9D09"
type input "77BkZWUuhxLFzUKkOxDu9D09"
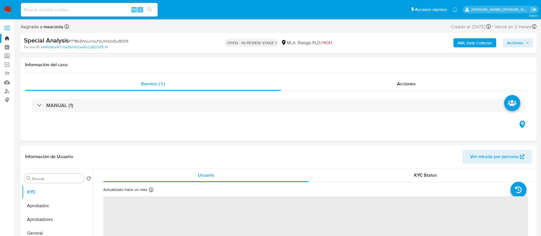
select select "10"
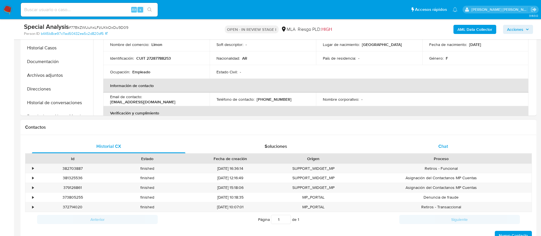
click at [441, 141] on div "Chat" at bounding box center [442, 146] width 153 height 14
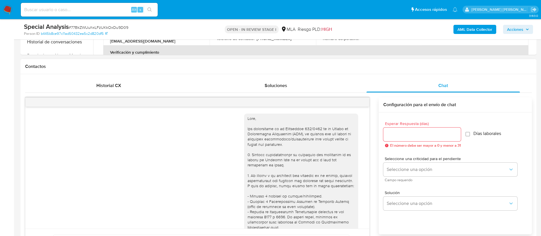
scroll to position [572, 0]
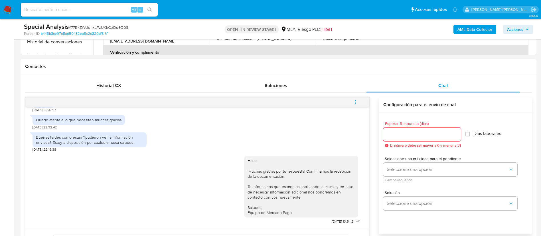
click at [355, 102] on icon "menu-action" at bounding box center [355, 101] width 1 height 1
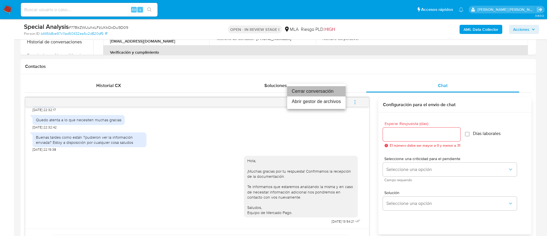
click at [305, 91] on li "Cerrar conversación" at bounding box center [316, 91] width 58 height 10
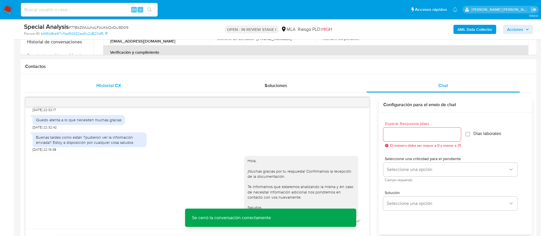
click at [111, 86] on span "Historial CX" at bounding box center [108, 85] width 25 height 7
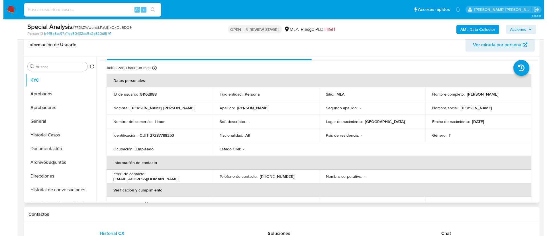
scroll to position [0, 0]
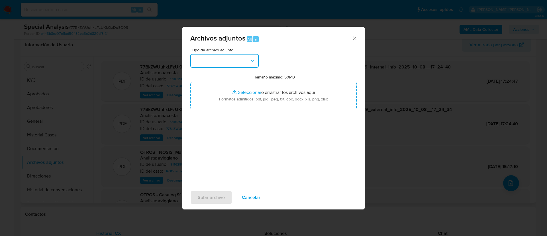
click at [241, 60] on button "button" at bounding box center [224, 61] width 68 height 14
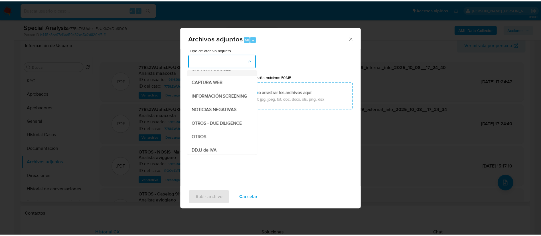
scroll to position [55, 0]
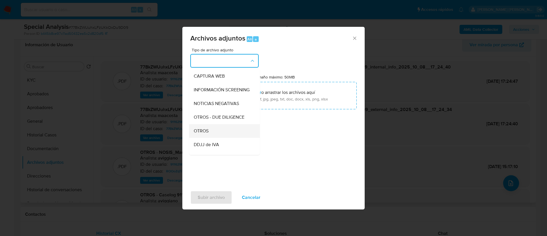
click at [200, 134] on span "OTROS" at bounding box center [201, 131] width 15 height 6
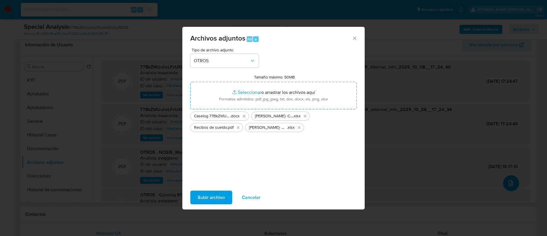
click at [214, 198] on span "Subir archivo" at bounding box center [211, 197] width 27 height 13
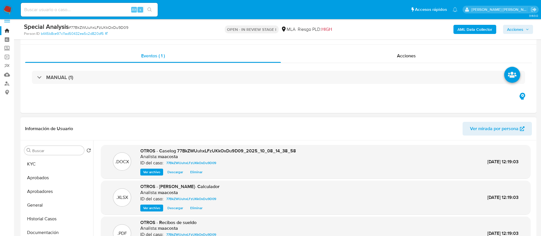
scroll to position [0, 0]
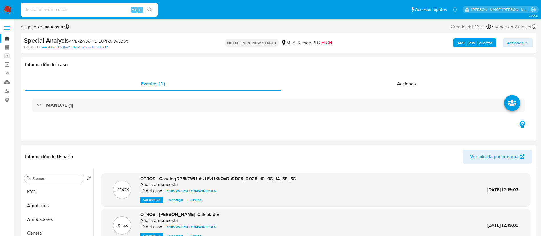
click at [510, 40] on span "Acciones" at bounding box center [515, 42] width 16 height 9
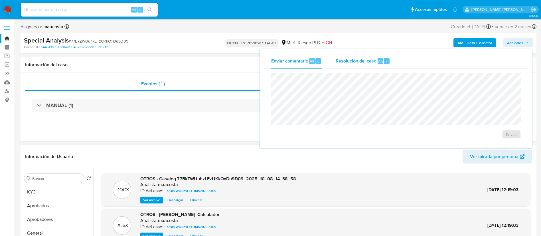
click at [373, 55] on div "Resolución del caso Alt r" at bounding box center [362, 61] width 54 height 15
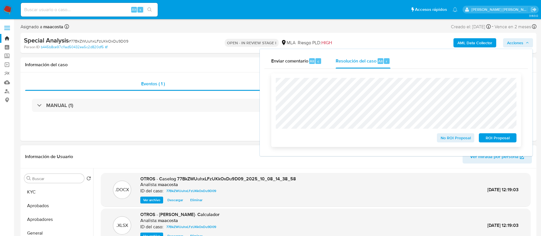
click at [448, 141] on span "No ROI Proposal" at bounding box center [456, 138] width 30 height 8
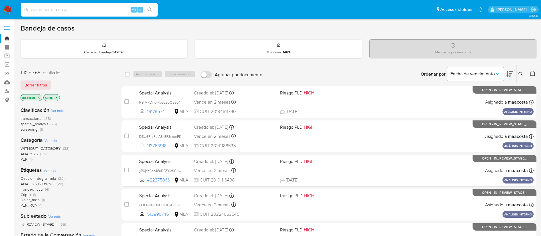
click at [98, 10] on input at bounding box center [89, 9] width 137 height 7
paste input "aXJTDOzQmeypSGEFzXO0URoQ"
type input "aXJTDOzQmeypSGEFzXO0URoQ"
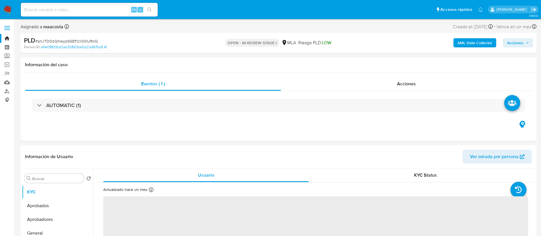
select select "10"
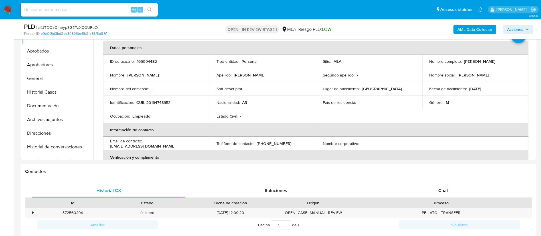
scroll to position [232, 0]
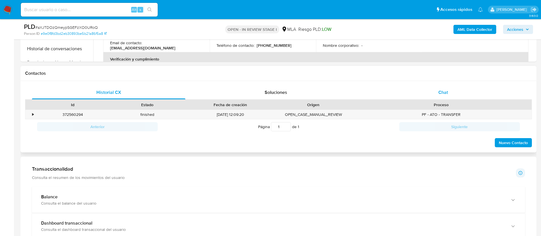
click at [451, 90] on div "Chat" at bounding box center [442, 92] width 153 height 14
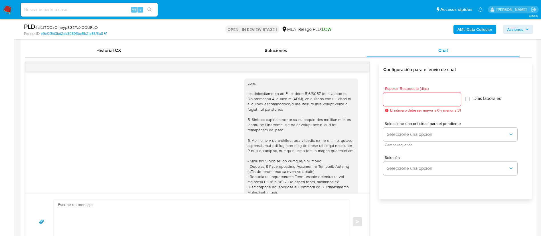
scroll to position [322, 0]
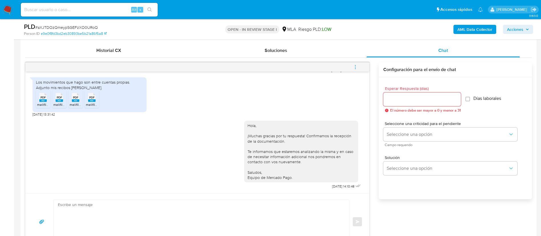
click at [355, 68] on icon "menu-action" at bounding box center [355, 66] width 5 height 5
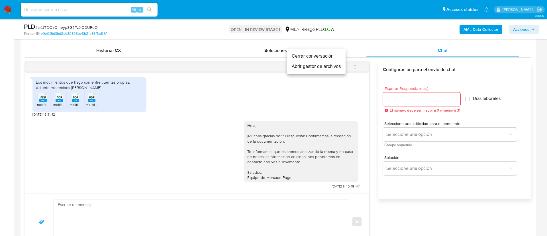
click at [306, 51] on li "Cerrar conversación" at bounding box center [316, 56] width 58 height 10
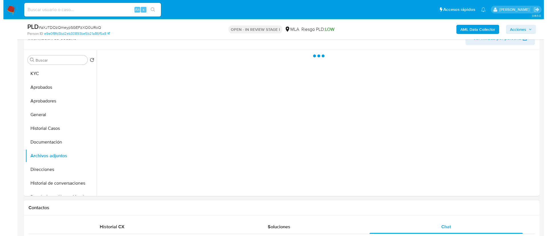
scroll to position [91, 0]
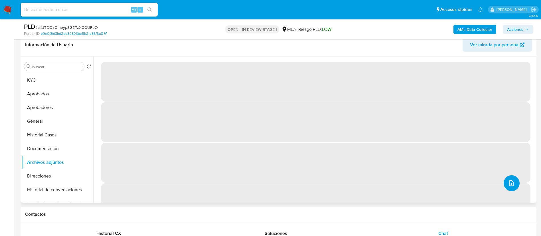
click at [509, 184] on icon "upload-file" at bounding box center [511, 183] width 7 height 7
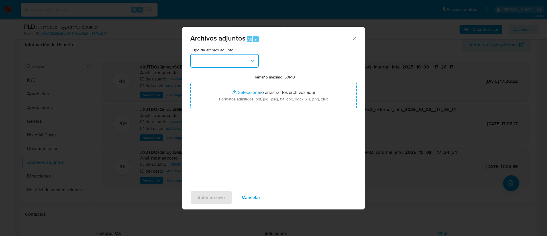
click at [219, 62] on button "button" at bounding box center [224, 61] width 68 height 14
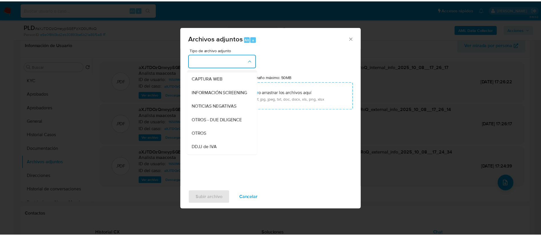
scroll to position [56, 0]
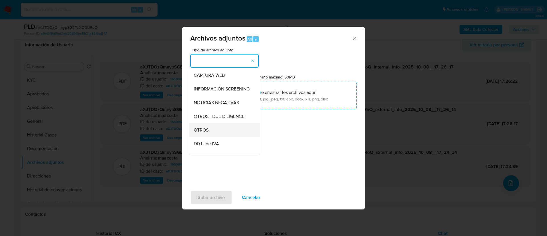
click at [203, 133] on span "OTROS" at bounding box center [201, 130] width 15 height 6
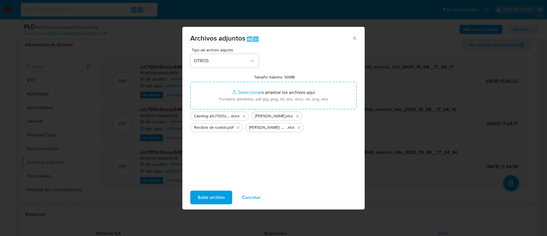
click at [214, 198] on span "Subir archivo" at bounding box center [211, 197] width 27 height 13
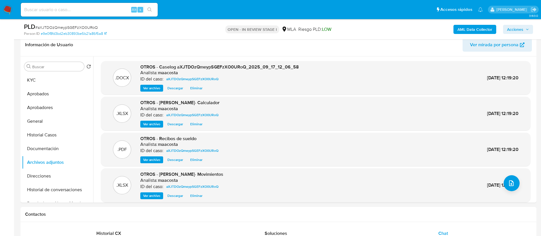
click at [522, 31] on span "Acciones" at bounding box center [515, 29] width 16 height 9
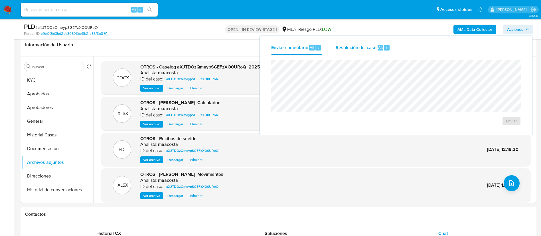
click at [370, 42] on div "Resolución del caso Alt r" at bounding box center [362, 47] width 54 height 15
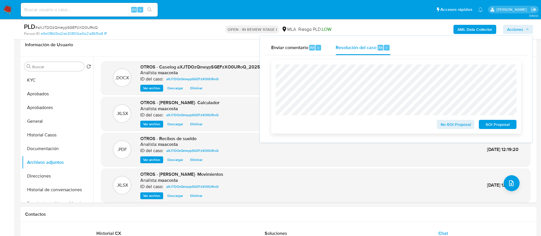
click at [449, 126] on span "No ROI Proposal" at bounding box center [456, 124] width 30 height 8
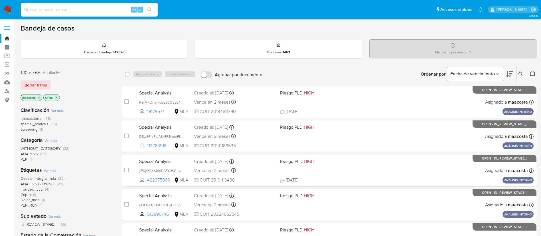
paste input "LquBgMndSurAfIlYc9we23V5"
click at [83, 11] on input at bounding box center [89, 9] width 137 height 7
type input "LquBgMndSurAfIlYc9we23V5"
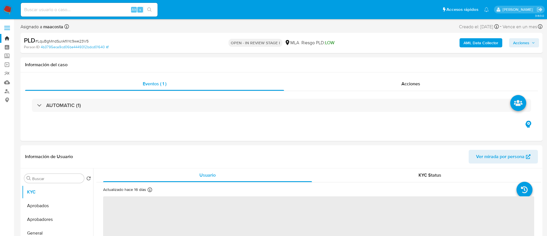
select select "10"
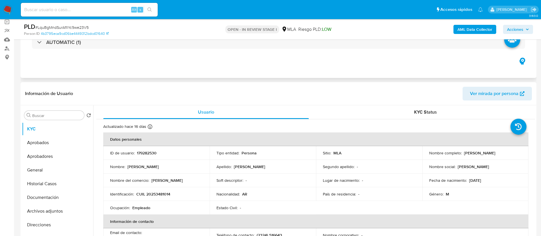
scroll to position [45, 0]
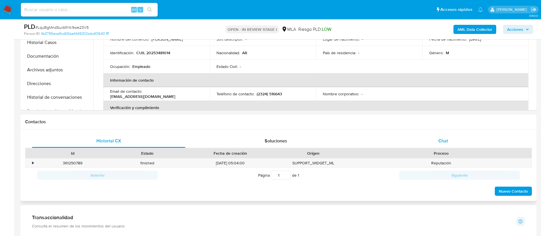
click at [441, 139] on span "Chat" at bounding box center [443, 140] width 10 height 7
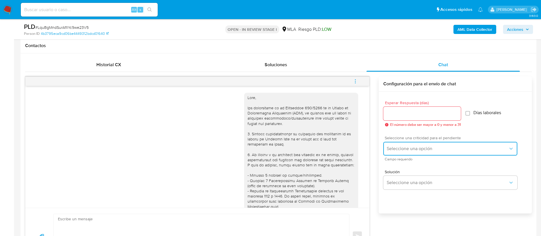
scroll to position [238, 0]
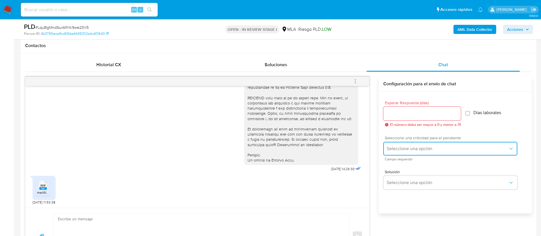
click at [408, 148] on span "Seleccione una opción" at bounding box center [446, 149] width 121 height 6
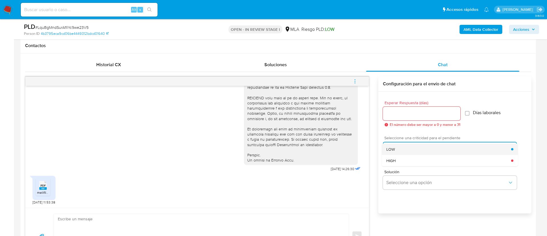
click at [390, 150] on span "LOW" at bounding box center [390, 148] width 9 height 5
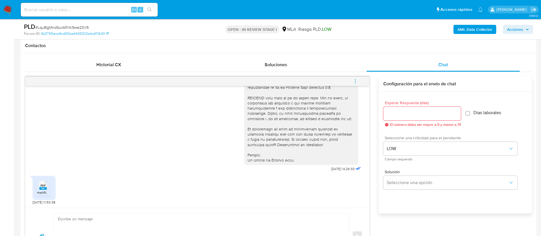
click at [393, 115] on input "Esperar Respuesta (días)" at bounding box center [422, 113] width 78 height 7
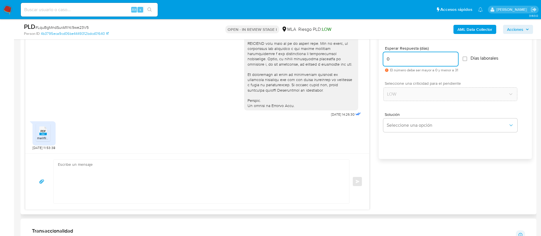
scroll to position [315, 0]
type input "0"
click at [326, 166] on textarea at bounding box center [200, 180] width 284 height 44
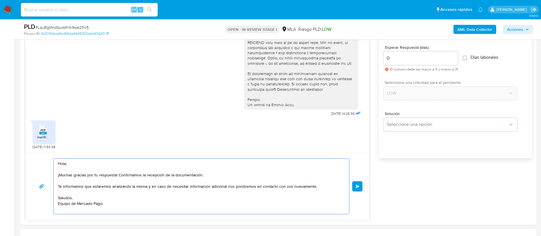
type textarea "Hola, ¡Muchas gracias por tu respuesta! Confirmamos la recepción de la document…"
click at [359, 186] on span "Enviar" at bounding box center [357, 185] width 4 height 3
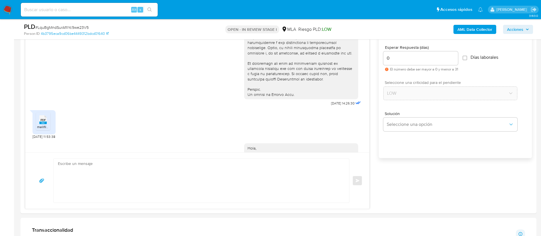
scroll to position [312, 0]
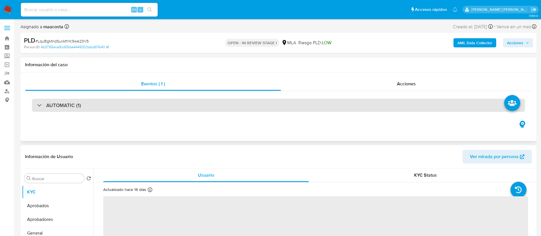
select select "10"
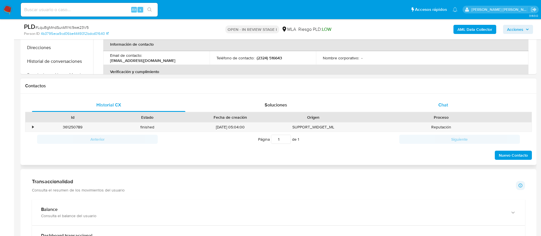
click at [429, 102] on div "Chat" at bounding box center [442, 105] width 153 height 14
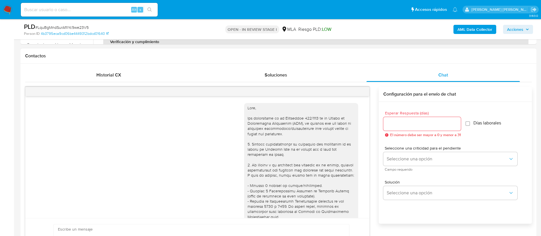
scroll to position [312, 0]
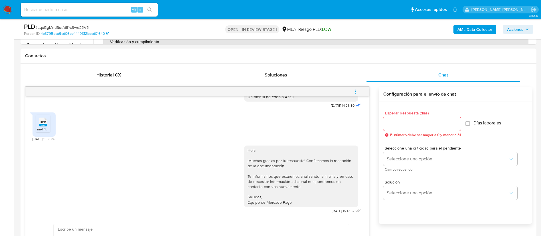
click at [353, 90] on icon "menu-action" at bounding box center [355, 91] width 5 height 5
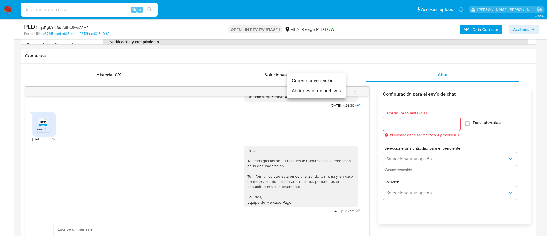
click at [314, 84] on li "Cerrar conversación" at bounding box center [316, 81] width 58 height 10
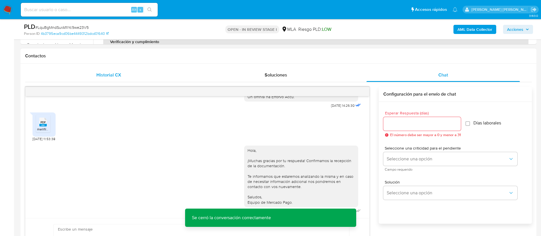
click at [107, 71] on div "Historial CX" at bounding box center [108, 75] width 153 height 14
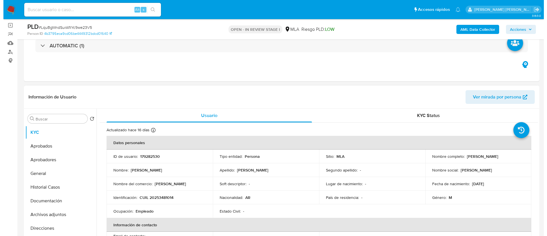
scroll to position [91, 0]
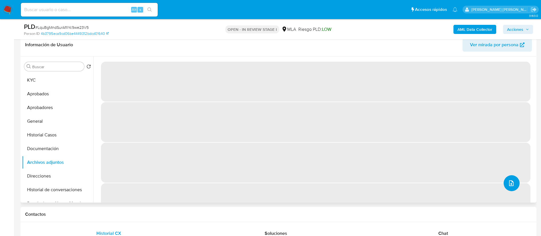
click at [509, 188] on button "upload-file" at bounding box center [511, 183] width 16 height 16
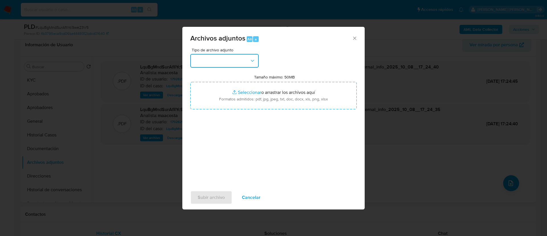
click at [240, 61] on button "button" at bounding box center [224, 61] width 68 height 14
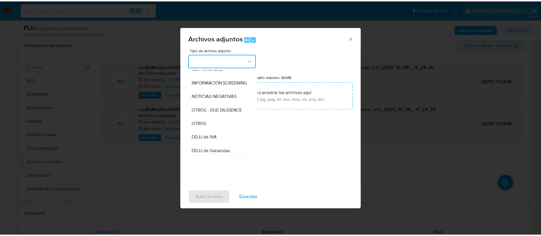
scroll to position [70, 0]
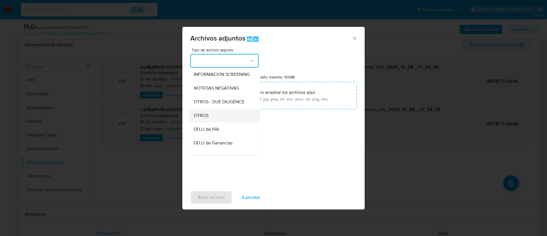
click at [207, 117] on div "OTROS" at bounding box center [223, 116] width 58 height 14
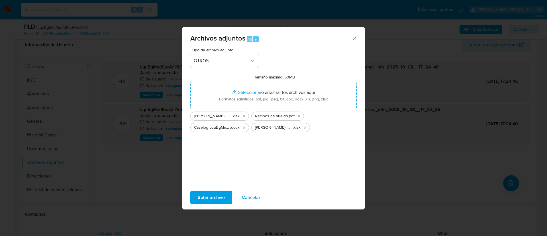
click at [214, 198] on span "Subir archivo" at bounding box center [211, 197] width 27 height 13
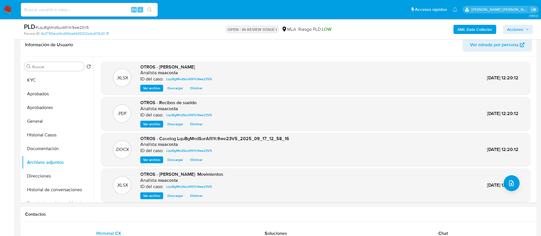
click at [512, 29] on span "Acciones" at bounding box center [515, 29] width 16 height 9
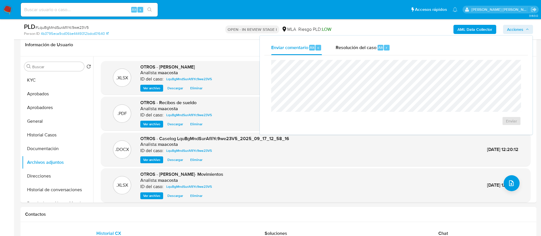
click at [374, 39] on div "Enviar comentario Alt c Resolución del caso Alt r Enviar" at bounding box center [396, 85] width 272 height 99
click at [375, 49] on span "Resolución del caso" at bounding box center [355, 47] width 41 height 7
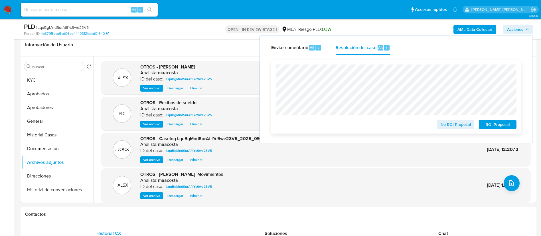
click at [449, 126] on span "No ROI Proposal" at bounding box center [456, 124] width 30 height 8
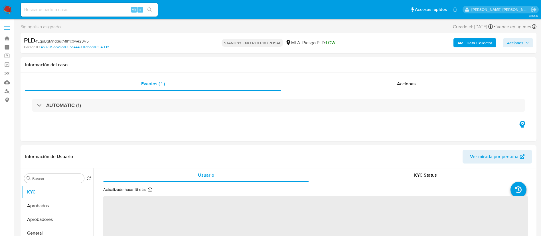
select select "10"
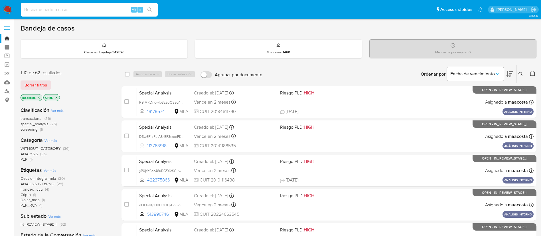
click at [107, 13] on input at bounding box center [89, 9] width 137 height 7
paste input "kWKNXnjsCfvzrB8gV2EaEm7L"
type input "kWKNXnjsCfvzrB8gV2EaEm7L"
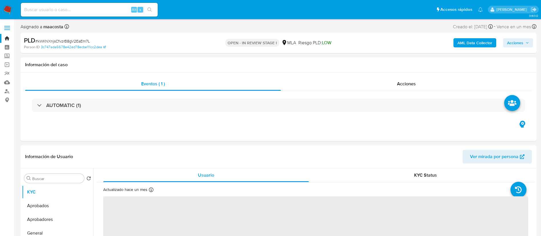
select select "10"
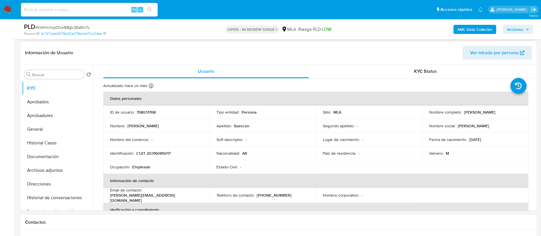
scroll to position [96, 0]
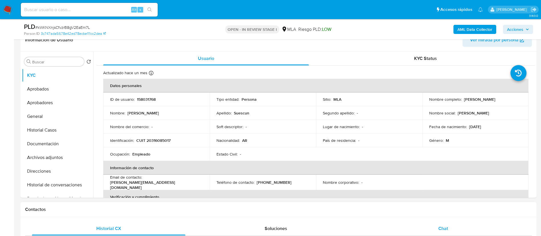
click at [444, 225] on span "Chat" at bounding box center [443, 228] width 10 height 7
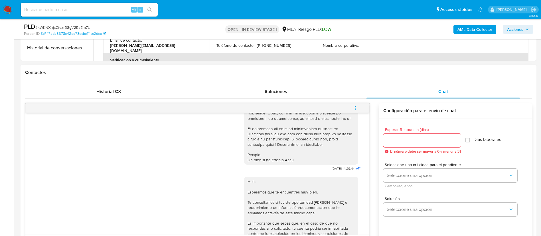
scroll to position [262, 0]
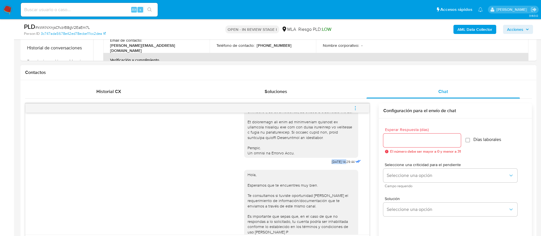
drag, startPoint x: 316, startPoint y: 172, endPoint x: 334, endPoint y: 173, distance: 18.3
click at [334, 166] on div "[DATE] 14:29:44" at bounding box center [303, 10] width 118 height 312
copy span "[DATE]"
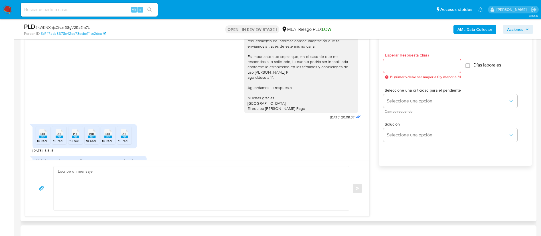
scroll to position [347, 0]
drag, startPoint x: 313, startPoint y: 133, endPoint x: 334, endPoint y: 133, distance: 20.5
click at [334, 121] on div "Hola, Esperamos que te encuentres muy bien. Te consultamos si tuviste oportunid…" at bounding box center [303, 63] width 118 height 115
copy span "22/09/2025"
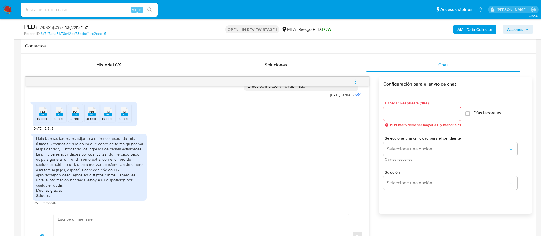
scroll to position [432, 0]
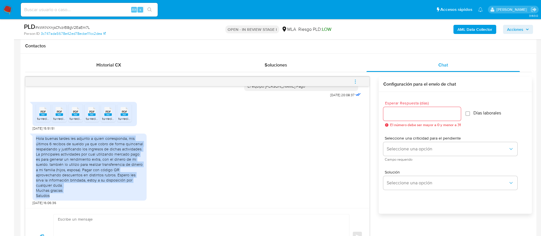
drag, startPoint x: 36, startPoint y: 140, endPoint x: 65, endPoint y: 198, distance: 65.4
click at [65, 198] on div "Hola buenas tardes les adjunto a quien corresponda, mis últimos 6 recibos de su…" at bounding box center [89, 166] width 114 height 67
copy div "Hola buenas tardes les adjunto a quien corresponda, mis últimos 6 recibos de su…"
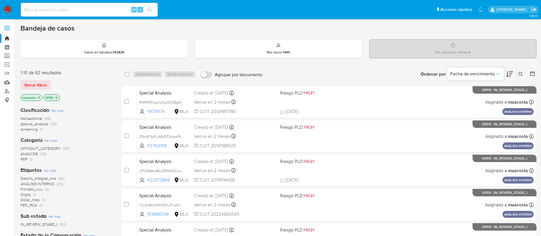
click at [107, 13] on input at bounding box center [89, 9] width 137 height 7
paste input "JqgiITXvL50m8ODr83vKFxFu"
type input "JqgiITXvL50m8ODr83vKFxFu"
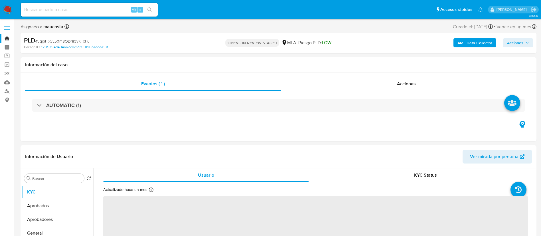
select select "10"
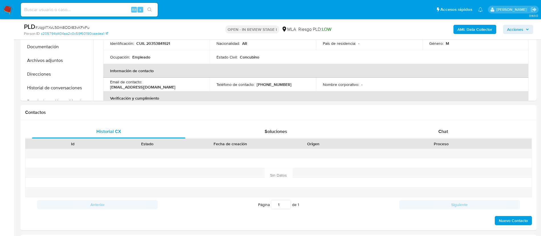
scroll to position [224, 0]
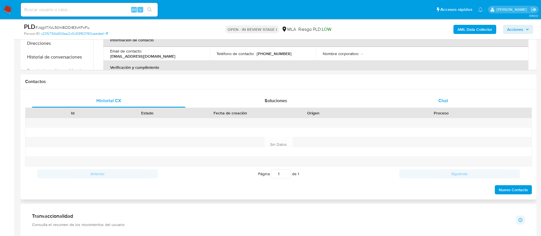
click at [443, 94] on div "Chat" at bounding box center [442, 101] width 153 height 14
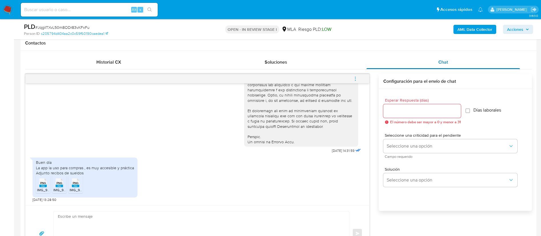
scroll to position [268, 0]
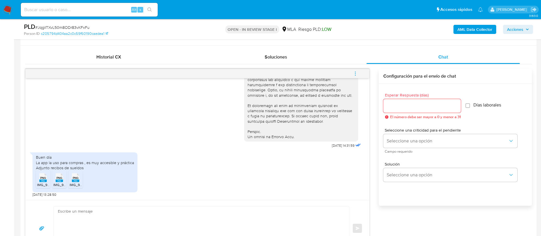
drag, startPoint x: 315, startPoint y: 145, endPoint x: 335, endPoint y: 147, distance: 20.4
drag, startPoint x: 335, startPoint y: 147, endPoint x: 317, endPoint y: 146, distance: 18.8
copy span "[DATE]"
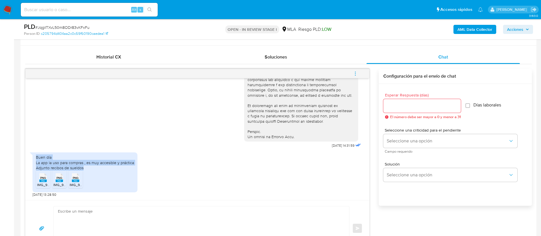
drag, startPoint x: 35, startPoint y: 158, endPoint x: 87, endPoint y: 167, distance: 52.2
click at [87, 167] on div "Buen día La app la uso para compras , es muy accesible y práctica Adjunto recib…" at bounding box center [84, 172] width 105 height 40
copy div "Buen día La app la uso para compras , es muy accesible y práctica Adjunto recib…"
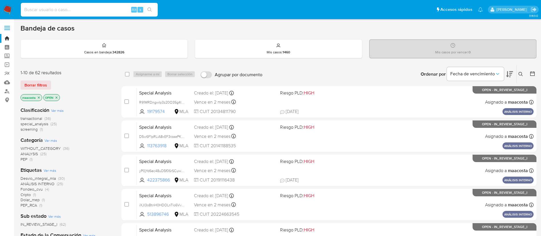
click at [107, 13] on input at bounding box center [89, 9] width 137 height 7
paste input "C9mnQUYTvecPCQleSIoUUqAr"
type input "C9mnQUYTvecPCQleSIoUUqAr"
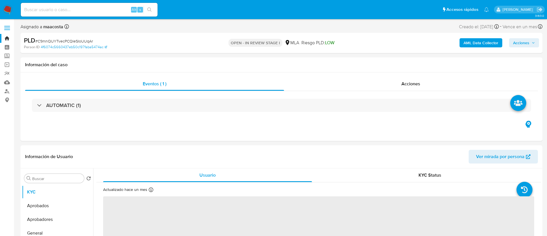
select select "10"
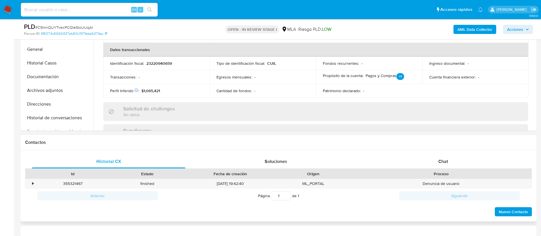
scroll to position [120, 0]
click at [440, 160] on span "Chat" at bounding box center [443, 161] width 10 height 7
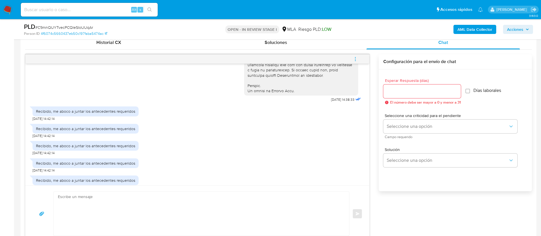
scroll to position [274, 0]
click at [331, 102] on span "[DATE] 14:38:33" at bounding box center [342, 99] width 23 height 5
drag, startPoint x: 317, startPoint y: 111, endPoint x: 334, endPoint y: 112, distance: 17.1
copy span "[DATE]"
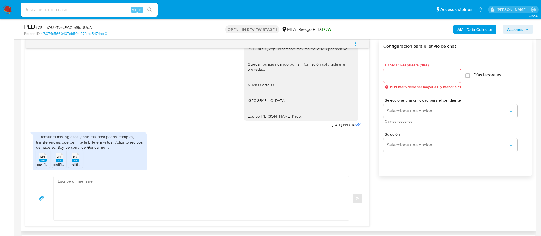
scroll to position [638, 0]
drag, startPoint x: 314, startPoint y: 140, endPoint x: 335, endPoint y: 140, distance: 20.8
copy span "[DATE]"
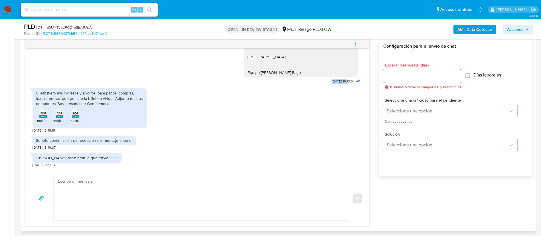
scroll to position [688, 0]
click at [72, 105] on div "1. Transfiero mis ingresos y ahorros, para pagos, compras, transferencias, que …" at bounding box center [89, 98] width 107 height 16
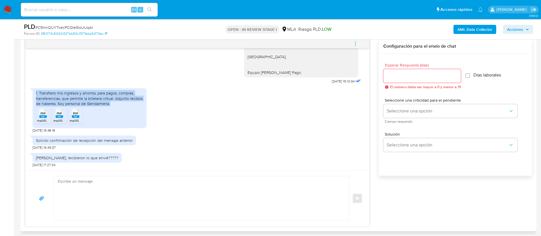
copy div "1. Transfiero mis ingresos y ahorros, para pagos, compras, transferencias, que …"
click at [74, 140] on div "Solicito confirmación de recepción del mensaje anterior" at bounding box center [84, 140] width 97 height 5
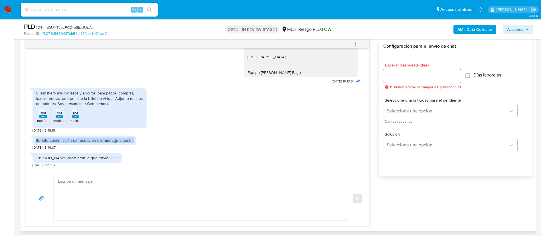
click at [74, 140] on div "Solicito confirmación de recepción del mensaje anterior" at bounding box center [84, 140] width 97 height 5
copy div "Solicito confirmación de recepción del mensaje anterior"
click at [79, 158] on div "[PERSON_NAME], recibieron lo que envié?????" at bounding box center [77, 157] width 82 height 5
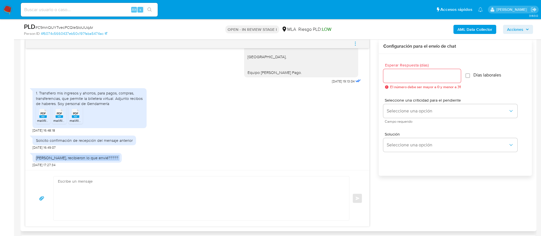
click at [79, 158] on div "[PERSON_NAME], recibieron lo que envié?????" at bounding box center [77, 157] width 82 height 5
copy div "[PERSON_NAME], recibieron lo que envié?????"
click at [79, 158] on div "[PERSON_NAME], recibieron lo que envié?????" at bounding box center [77, 157] width 82 height 5
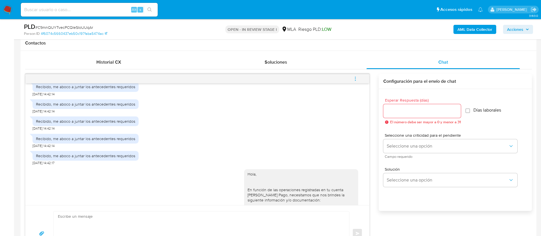
scroll to position [288, 0]
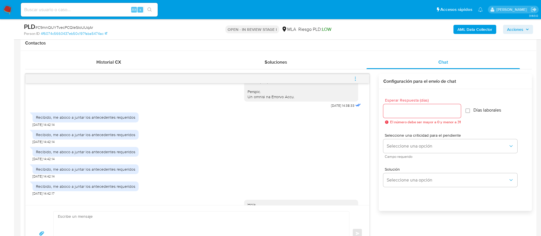
click at [125, 120] on div "Recibido, me aboco a juntar los antecedentes requeridos" at bounding box center [85, 117] width 99 height 5
copy div "Recibido, me aboco a juntar los antecedentes requeridos"
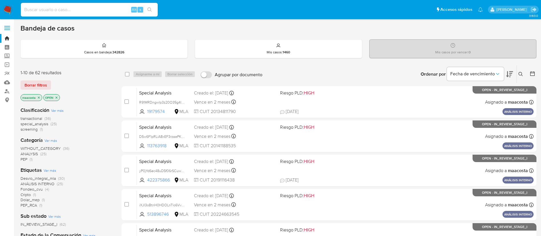
click at [107, 13] on input at bounding box center [89, 9] width 137 height 7
paste input "WNUwtOrCJ5iEjg6MIodYirnp"
type input "WNUwtOrCJ5iEjg6MIodYirnp"
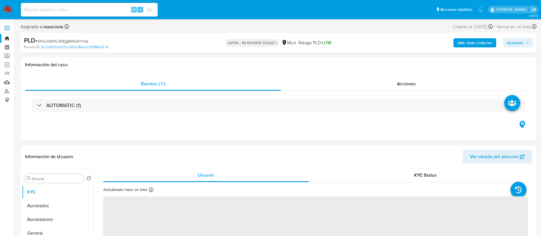
select select "10"
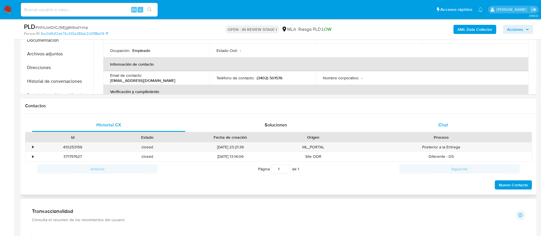
click at [447, 127] on span "Chat" at bounding box center [443, 124] width 10 height 7
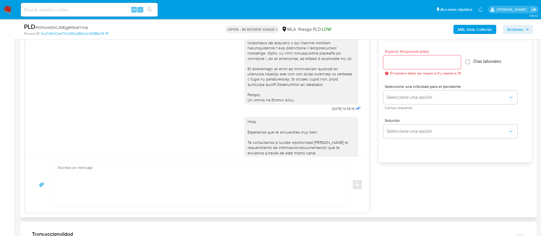
scroll to position [245, 0]
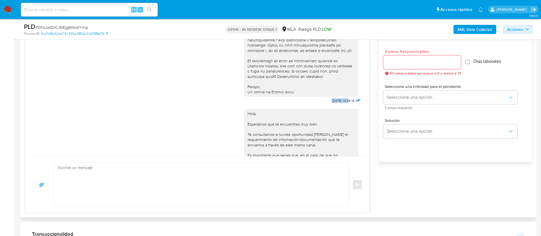
drag, startPoint x: 317, startPoint y: 111, endPoint x: 337, endPoint y: 111, distance: 19.9
copy span "[DATE]"
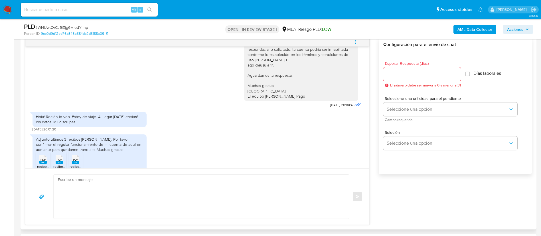
scroll to position [369, 0]
drag, startPoint x: 312, startPoint y: 119, endPoint x: 334, endPoint y: 120, distance: 22.3
click at [334, 107] on div "Hola, Esperamos que te encuentres muy bien. Te consultamos si tuviste oportunid…" at bounding box center [303, 49] width 118 height 115
copy span "22/09/2025"
click at [43, 123] on div "Hola! Recién lo veo. Estoy de viaje. Al llegar mañana enviaré los datos. Mil di…" at bounding box center [89, 117] width 107 height 10
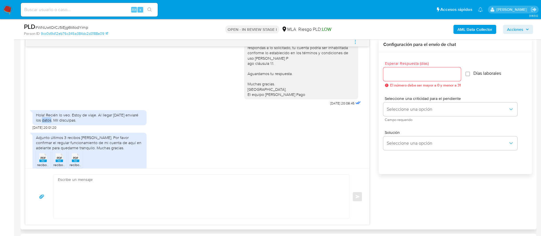
click at [43, 123] on div "Hola! Recién lo veo. Estoy de viaje. Al llegar mañana enviaré los datos. Mil di…" at bounding box center [89, 117] width 107 height 10
copy div "Hola! Recién lo veo. Estoy de viaje. Al llegar mañana enviaré los datos. Mil di…"
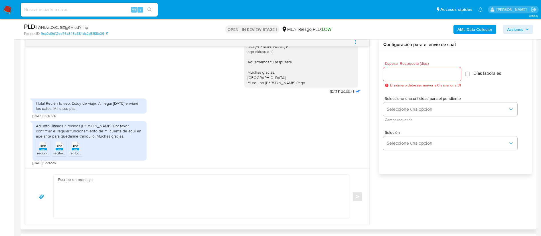
click at [49, 134] on div "Adjunto últimos 3 recibos de sueldo. Por favor confirmar el regular funcionamie…" at bounding box center [89, 131] width 107 height 16
copy div "Adjunto últimos 3 recibos de sueldo. Por favor confirmar el regular funcionamie…"
click at [49, 134] on div "Adjunto últimos 3 recibos de sueldo. Por favor confirmar el regular funcionamie…" at bounding box center [89, 131] width 107 height 16
